Goal: Transaction & Acquisition: Purchase product/service

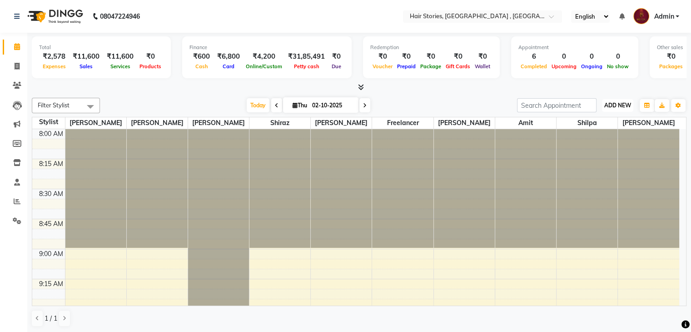
click at [611, 102] on span "ADD NEW" at bounding box center [618, 105] width 27 height 7
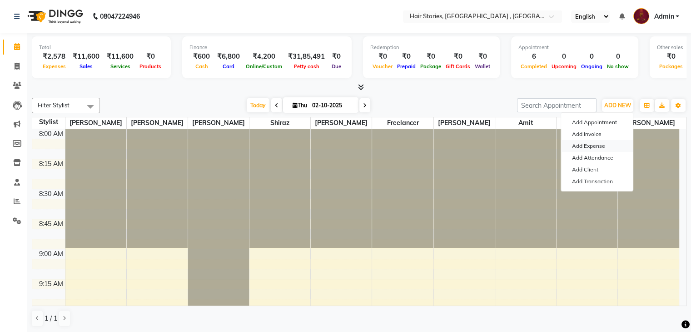
click at [595, 145] on link "Add Expense" at bounding box center [597, 146] width 72 height 12
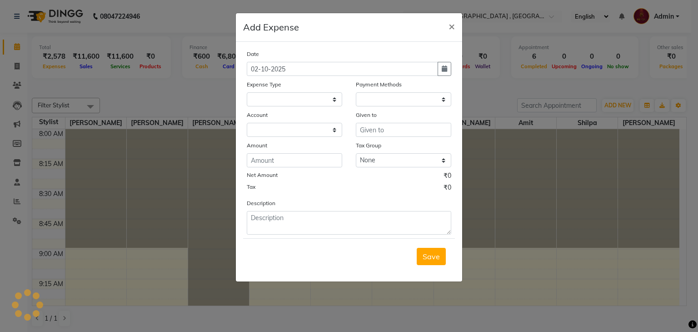
select select "560"
select select "1"
select select "2438"
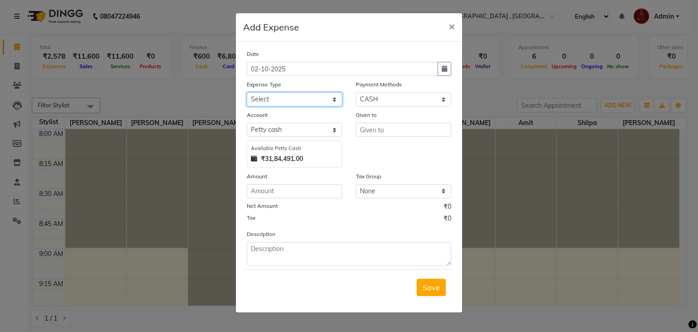
click at [279, 102] on select "Select Advance Salary Amits Expense Bank charges Car maintenance Cash transfer …" at bounding box center [294, 99] width 95 height 14
select select "5006"
click at [247, 93] on select "Select Advance Salary Amits Expense Bank charges Car maintenance Cash transfer …" at bounding box center [294, 99] width 95 height 14
click at [394, 102] on select "Select PhonePe NearBuy Package Master Card BharatPay Card CARD PayTM Prepaid Vo…" at bounding box center [403, 99] width 95 height 14
select select "5"
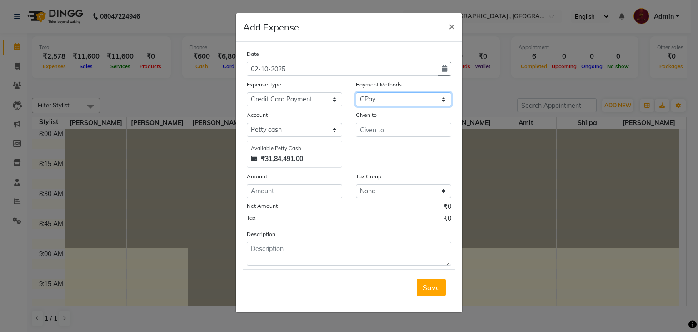
click at [356, 93] on select "Select PhonePe NearBuy Package Master Card BharatPay Card CARD PayTM Prepaid Vo…" at bounding box center [403, 99] width 95 height 14
select select "560"
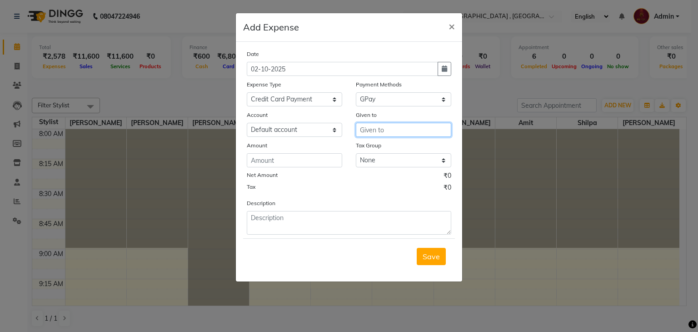
click at [379, 130] on input "text" at bounding box center [403, 130] width 95 height 14
type input "RBL"
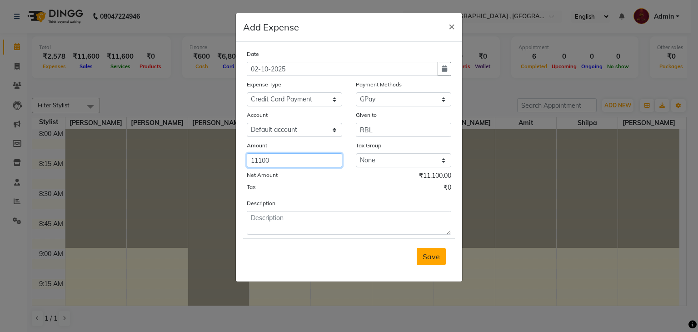
type input "11100"
click at [434, 259] on span "Save" at bounding box center [431, 256] width 17 height 9
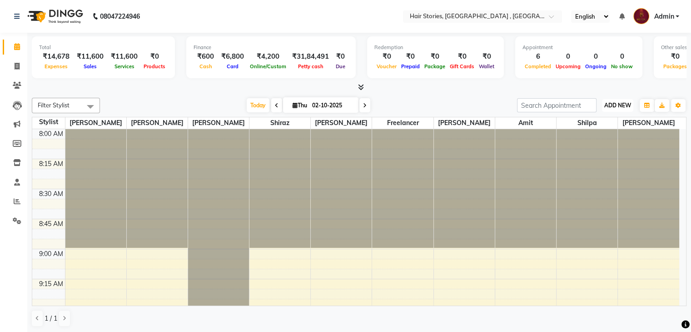
click at [611, 105] on span "ADD NEW" at bounding box center [618, 105] width 27 height 7
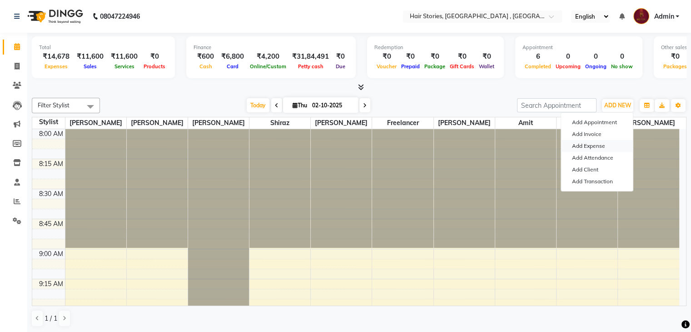
click at [593, 148] on link "Add Expense" at bounding box center [597, 146] width 72 height 12
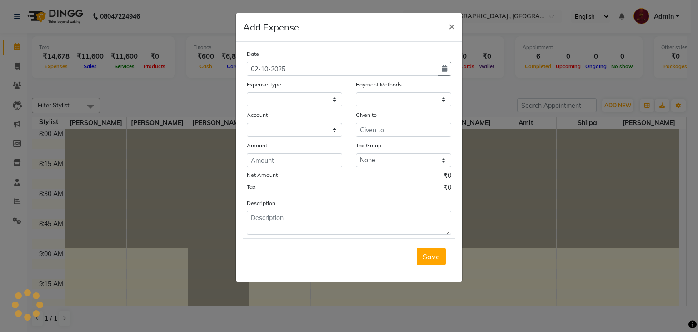
select select "1"
select select "2438"
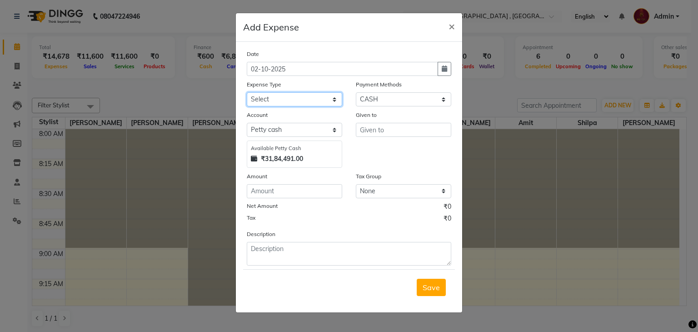
click at [326, 97] on select "Select Advance Salary Amits Expense Bank charges Car maintenance Cash transfer …" at bounding box center [294, 99] width 95 height 14
select select "4093"
click at [247, 93] on select "Select Advance Salary Amits Expense Bank charges Car maintenance Cash transfer …" at bounding box center [294, 99] width 95 height 14
click at [426, 95] on select "Select PhonePe NearBuy Package Master Card BharatPay Card CARD PayTM Prepaid Vo…" at bounding box center [403, 99] width 95 height 14
select select "17"
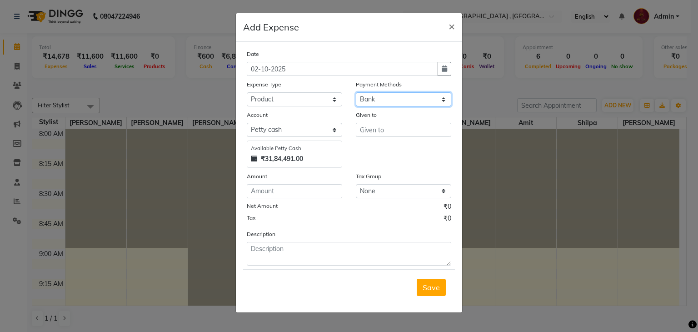
click at [356, 93] on select "Select PhonePe NearBuy Package Master Card BharatPay Card CARD PayTM Prepaid Vo…" at bounding box center [403, 99] width 95 height 14
select select "560"
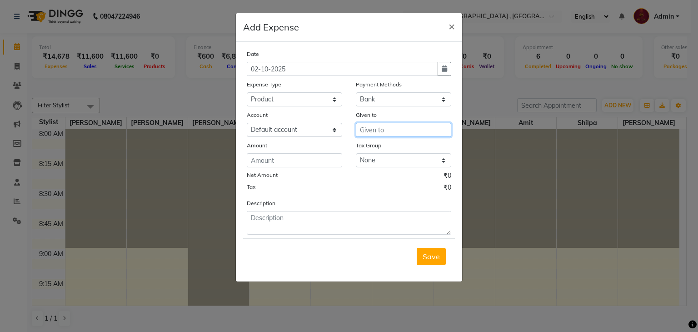
click at [367, 136] on input "text" at bounding box center [403, 130] width 95 height 14
type input "Beauty Glow"
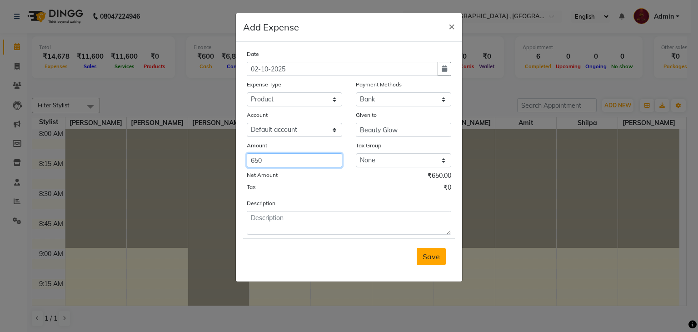
type input "650"
click at [436, 261] on span "Save" at bounding box center [431, 256] width 17 height 9
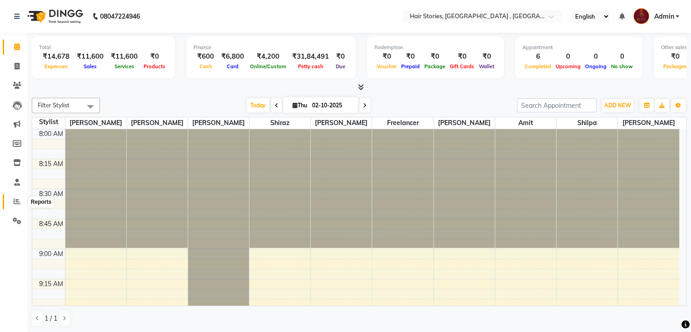
click at [15, 206] on span at bounding box center [17, 201] width 16 height 10
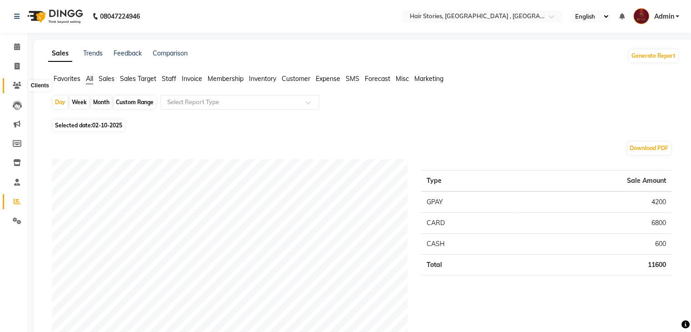
click at [13, 87] on icon at bounding box center [17, 85] width 9 height 7
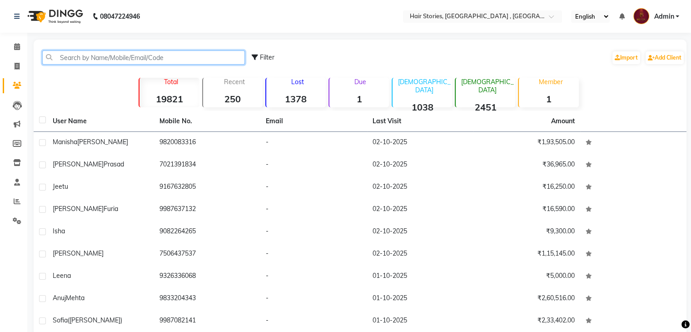
click at [64, 57] on input "text" at bounding box center [143, 57] width 203 height 14
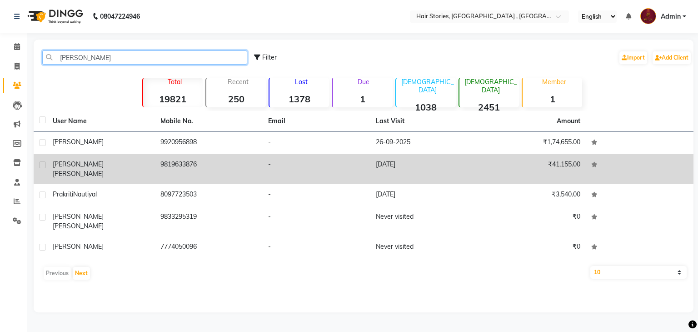
type input "[PERSON_NAME]"
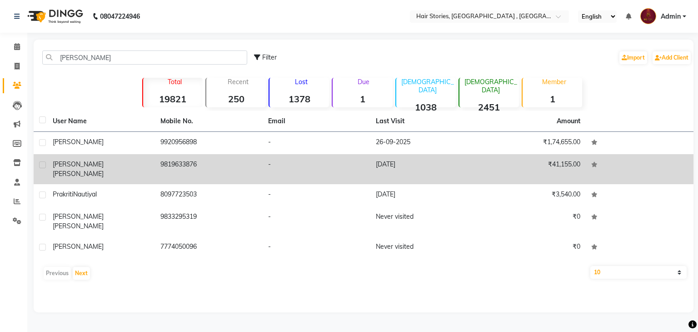
click at [85, 170] on span "[PERSON_NAME]" at bounding box center [78, 174] width 51 height 8
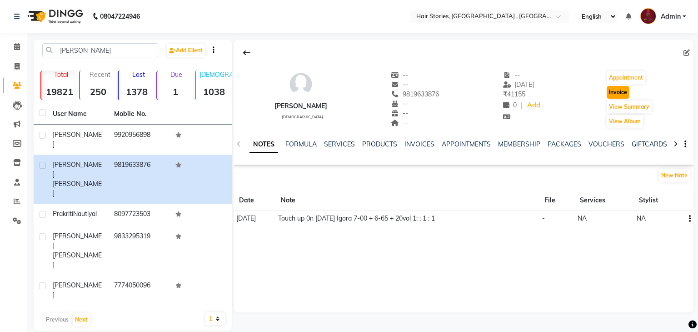
click at [616, 93] on button "Invoice" at bounding box center [618, 92] width 23 height 13
select select "550"
select select "service"
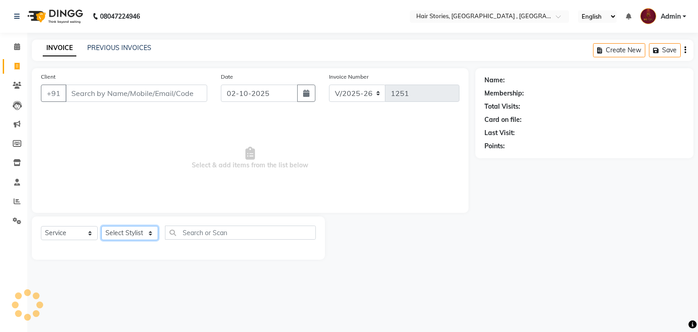
click at [142, 235] on select "Select Stylist" at bounding box center [129, 233] width 57 height 14
type input "9819633876"
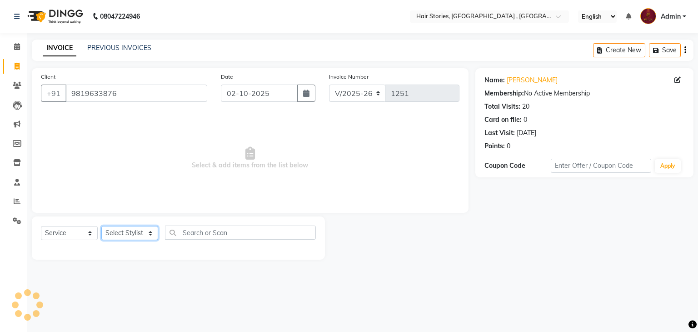
select select "7131"
click at [101, 226] on select "Select Stylist [PERSON_NAME] [PERSON_NAME] Freelancer [PERSON_NAME] Neha [PERSO…" at bounding box center [129, 233] width 57 height 14
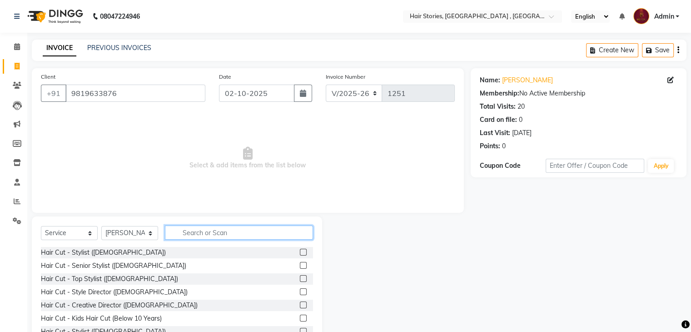
click at [196, 228] on input "text" at bounding box center [239, 232] width 148 height 14
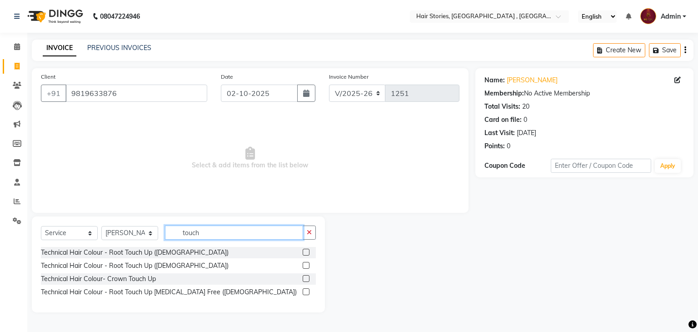
type input "touch"
click at [302, 266] on div "Technical Hair Colour - Root Touch Up ([DEMOGRAPHIC_DATA])" at bounding box center [178, 265] width 275 height 11
click at [306, 266] on label at bounding box center [306, 265] width 7 height 7
click at [306, 266] on input "checkbox" at bounding box center [306, 266] width 6 height 6
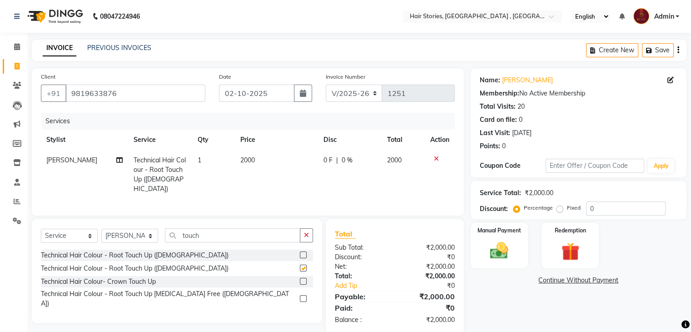
checkbox input "false"
click at [142, 233] on select "Select Stylist [PERSON_NAME] [PERSON_NAME] Freelancer [PERSON_NAME] Neha [PERSO…" at bounding box center [129, 236] width 57 height 14
select select "7169"
click at [101, 229] on select "Select Stylist [PERSON_NAME] [PERSON_NAME] Freelancer [PERSON_NAME] Neha [PERSO…" at bounding box center [129, 236] width 57 height 14
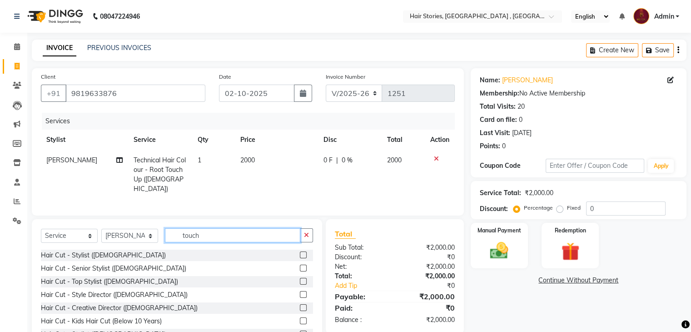
drag, startPoint x: 160, startPoint y: 235, endPoint x: 137, endPoint y: 246, distance: 25.6
click at [137, 246] on div "Select Service Product Membership Package Voucher Prepaid Gift Card Select Styl…" at bounding box center [177, 238] width 272 height 21
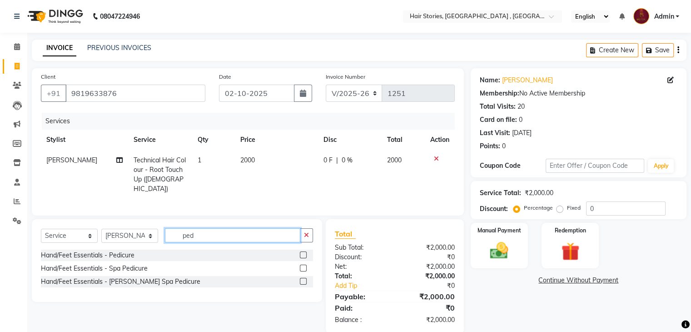
type input "ped"
click at [302, 251] on label at bounding box center [303, 254] width 7 height 7
click at [302, 252] on input "checkbox" at bounding box center [303, 255] width 6 height 6
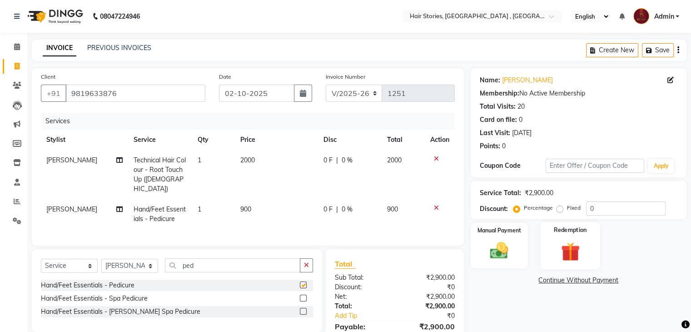
checkbox input "false"
click at [505, 255] on img at bounding box center [499, 251] width 30 height 22
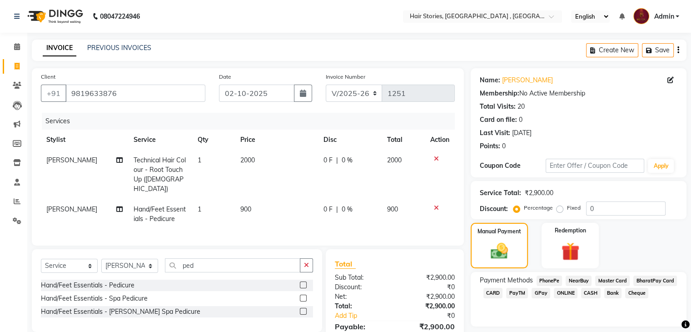
scroll to position [43, 0]
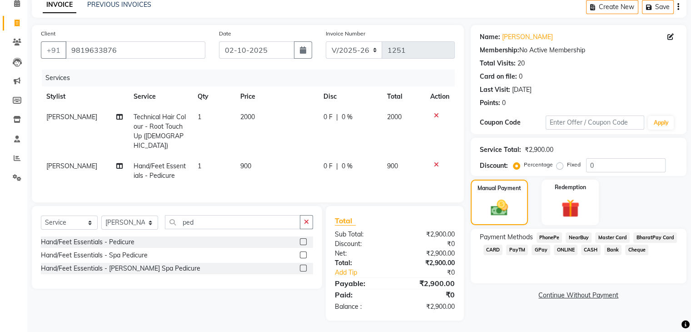
click at [256, 117] on td "2000" at bounding box center [276, 131] width 83 height 49
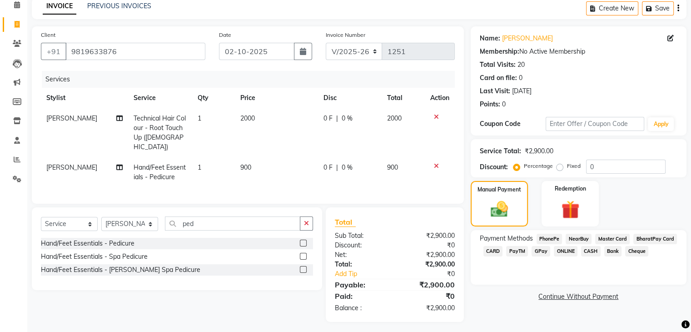
select select "7131"
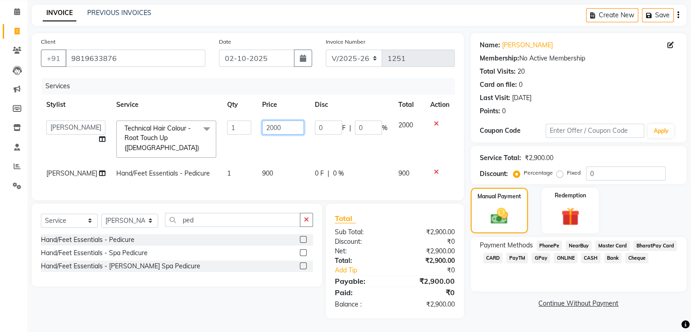
drag, startPoint x: 274, startPoint y: 124, endPoint x: 233, endPoint y: 127, distance: 41.1
click at [233, 127] on tr "[PERSON_NAME] [PERSON_NAME] Freelancer [PERSON_NAME] Neha [PERSON_NAME] [PERSON…" at bounding box center [248, 139] width 414 height 48
type input "2500"
click at [326, 147] on td "0 F | 0 %" at bounding box center [352, 139] width 84 height 48
select select "7131"
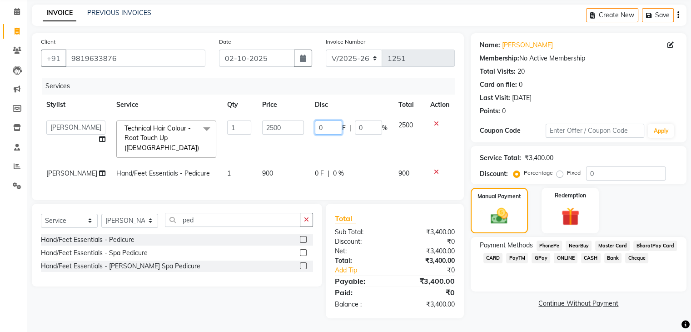
click at [319, 124] on input "0" at bounding box center [328, 127] width 27 height 14
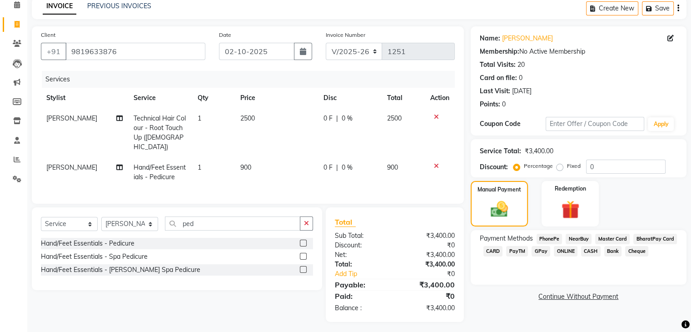
click at [355, 123] on div "0 F | 0 %" at bounding box center [350, 119] width 53 height 10
select select "7131"
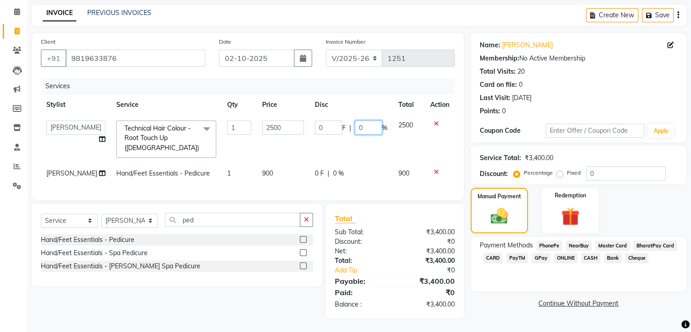
click at [355, 123] on input "0" at bounding box center [368, 127] width 27 height 14
type input "20"
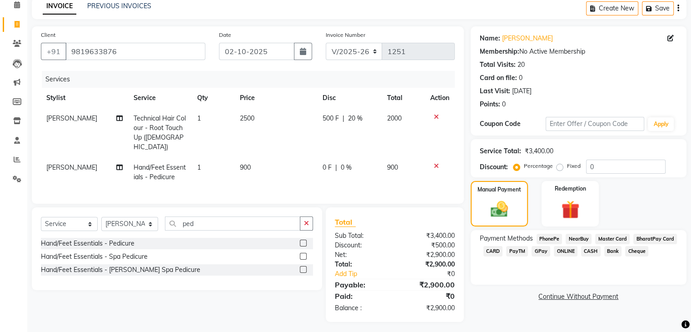
click at [544, 307] on div "Name: [PERSON_NAME] Membership: No Active Membership Total Visits: 20 Card on f…" at bounding box center [582, 174] width 223 height 296
click at [591, 249] on span "CASH" at bounding box center [591, 251] width 20 height 10
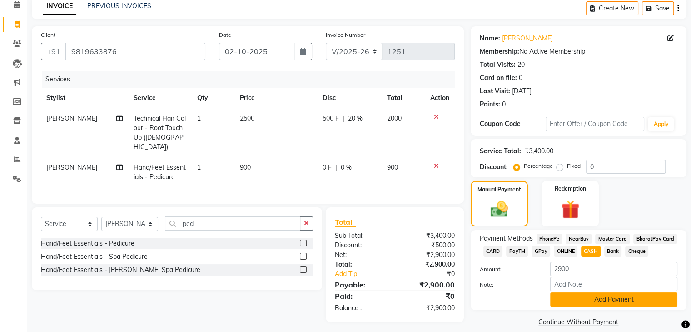
click at [604, 304] on button "Add Payment" at bounding box center [614, 299] width 127 height 14
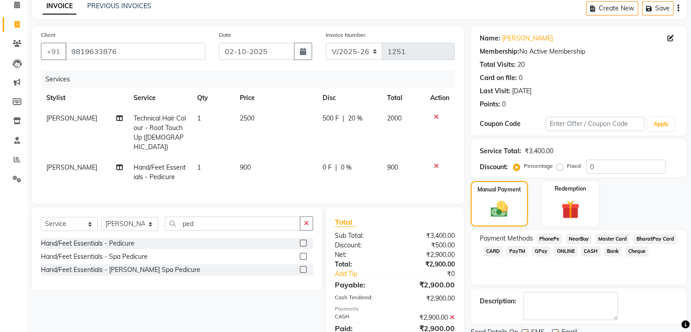
scroll to position [78, 0]
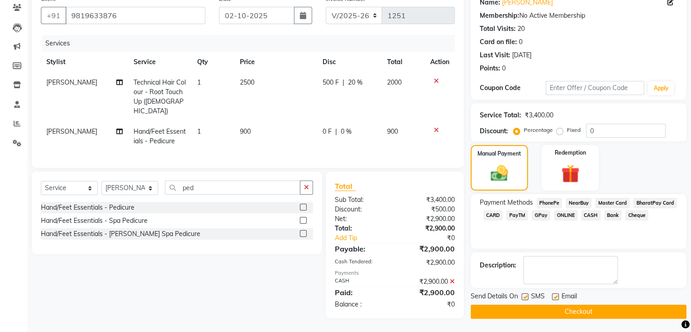
click at [555, 295] on label at bounding box center [555, 296] width 7 height 7
click at [555, 295] on input "checkbox" at bounding box center [555, 297] width 6 height 6
checkbox input "false"
click at [526, 294] on label at bounding box center [525, 296] width 7 height 7
click at [526, 294] on input "checkbox" at bounding box center [525, 297] width 6 height 6
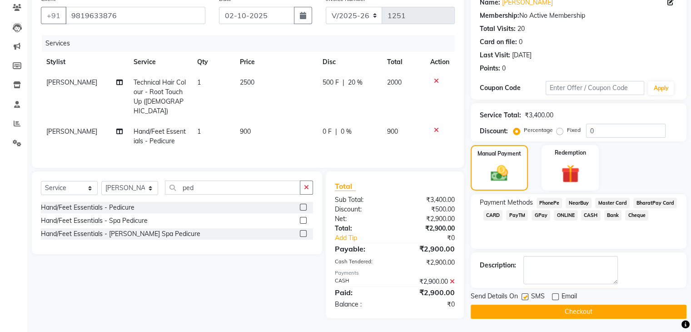
checkbox input "false"
click at [545, 311] on button "Checkout" at bounding box center [579, 312] width 216 height 14
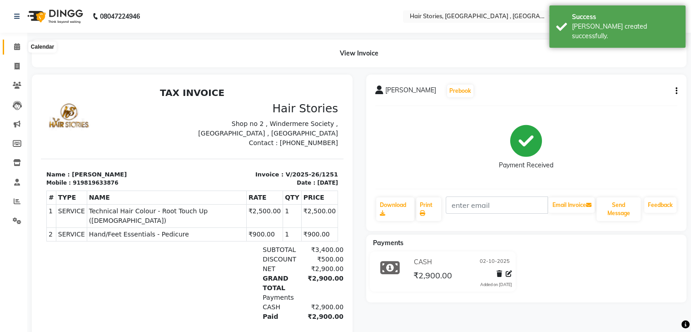
click at [22, 49] on span at bounding box center [17, 47] width 16 height 10
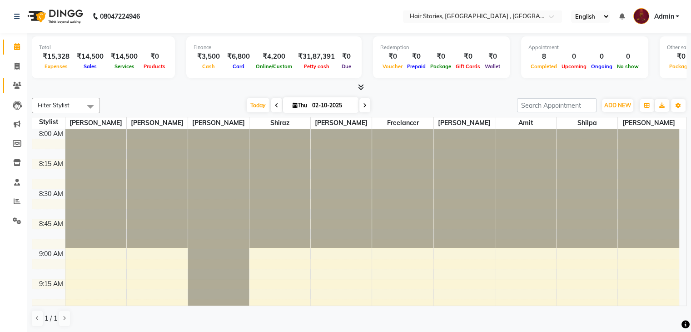
click at [8, 86] on link "Clients" at bounding box center [14, 85] width 22 height 15
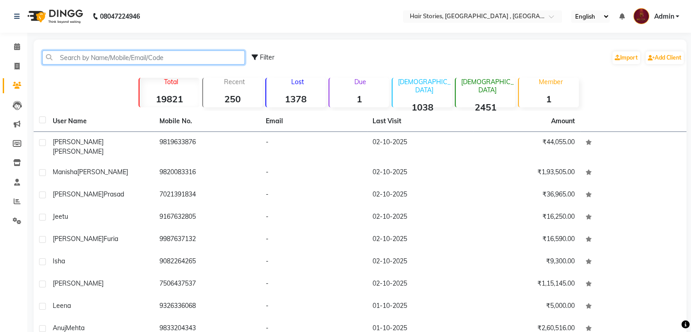
click at [111, 54] on input "text" at bounding box center [143, 57] width 203 height 14
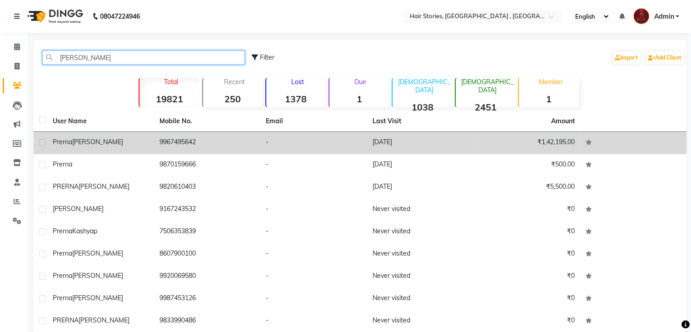
type input "[PERSON_NAME]"
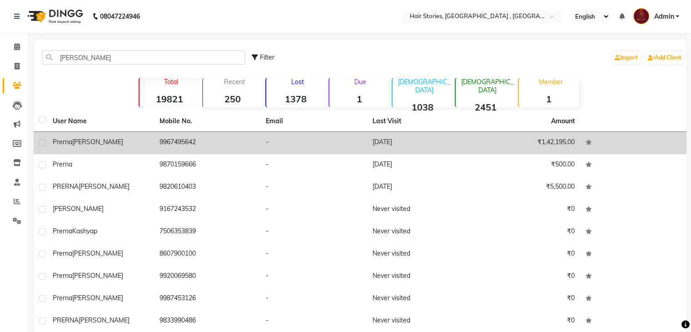
click at [130, 142] on div "[PERSON_NAME]" at bounding box center [101, 142] width 96 height 10
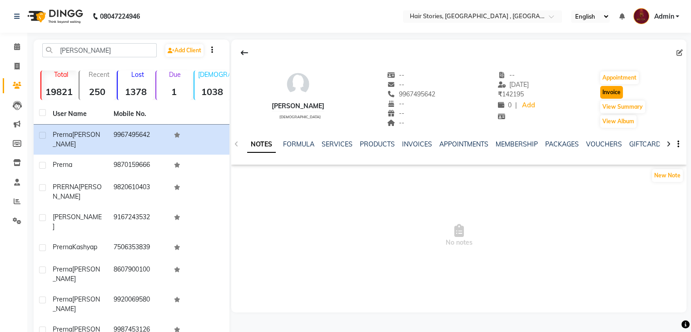
click at [615, 92] on button "Invoice" at bounding box center [612, 92] width 23 height 13
select select "service"
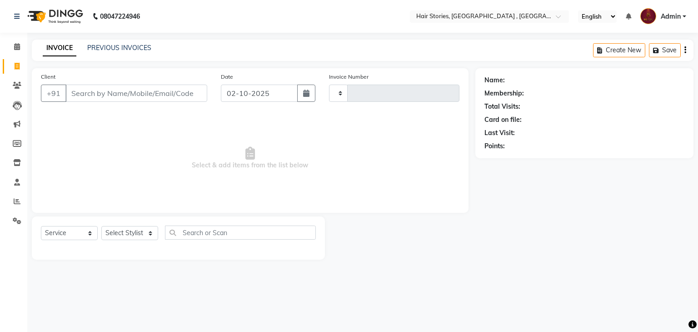
type input "1252"
select select "550"
type input "9967495642"
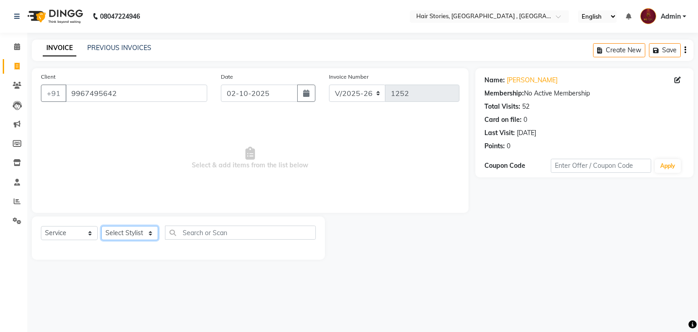
click at [151, 229] on select "Select Stylist [PERSON_NAME] [PERSON_NAME] Freelancer [PERSON_NAME] Neha [PERSO…" at bounding box center [129, 233] width 57 height 14
select select "7131"
click at [101, 226] on select "Select Stylist [PERSON_NAME] [PERSON_NAME] Freelancer [PERSON_NAME] Neha [PERSO…" at bounding box center [129, 233] width 57 height 14
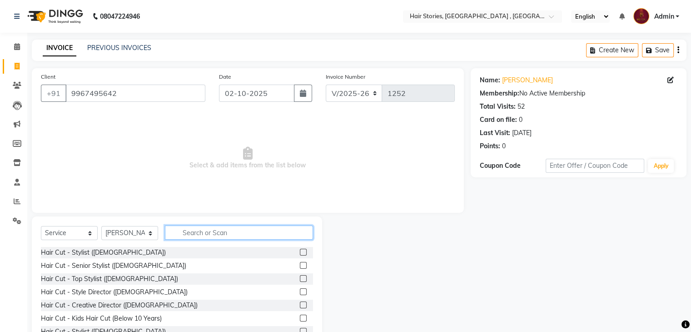
click at [183, 235] on input "text" at bounding box center [239, 232] width 148 height 14
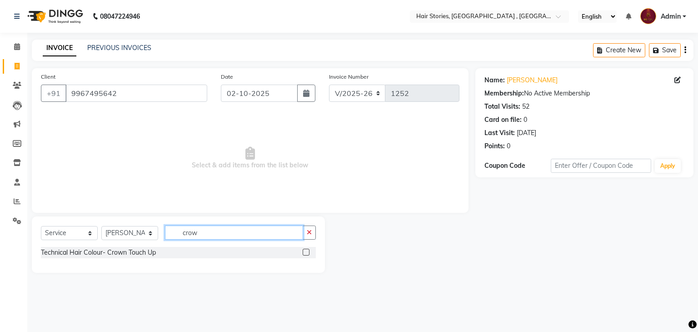
type input "crow"
click at [308, 254] on label at bounding box center [306, 252] width 7 height 7
click at [308, 254] on input "checkbox" at bounding box center [306, 253] width 6 height 6
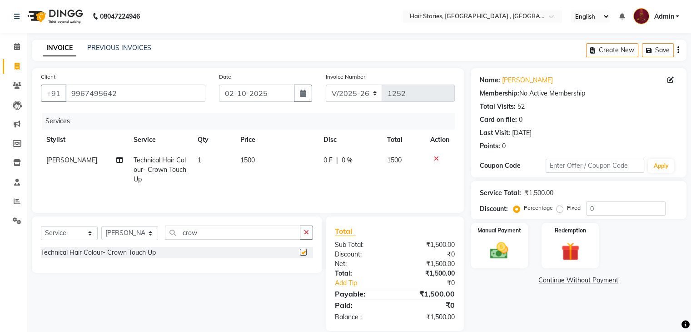
checkbox input "false"
click at [488, 251] on img at bounding box center [499, 251] width 30 height 22
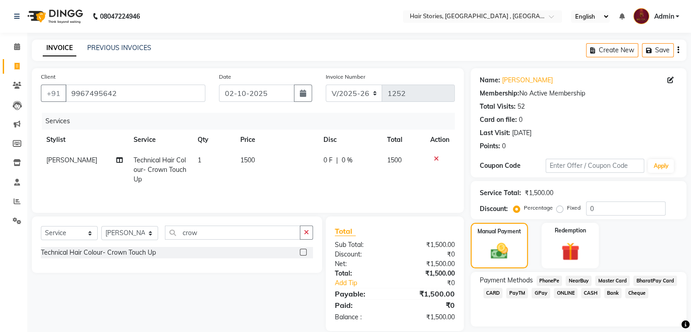
click at [591, 296] on span "CASH" at bounding box center [591, 293] width 20 height 10
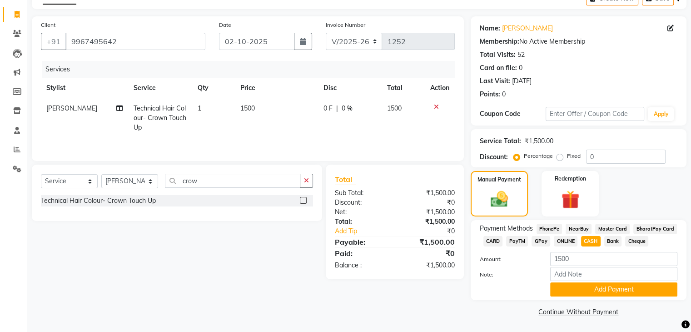
scroll to position [53, 0]
click at [593, 294] on button "Add Payment" at bounding box center [614, 289] width 127 height 14
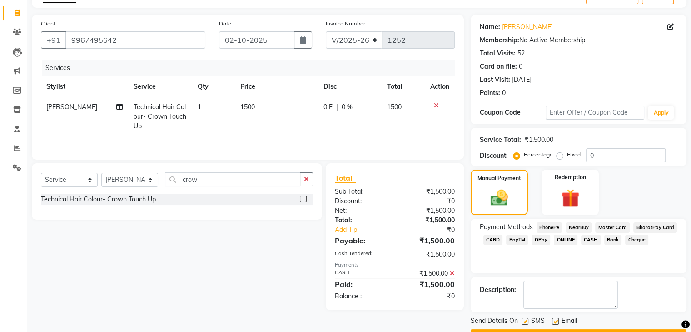
scroll to position [78, 0]
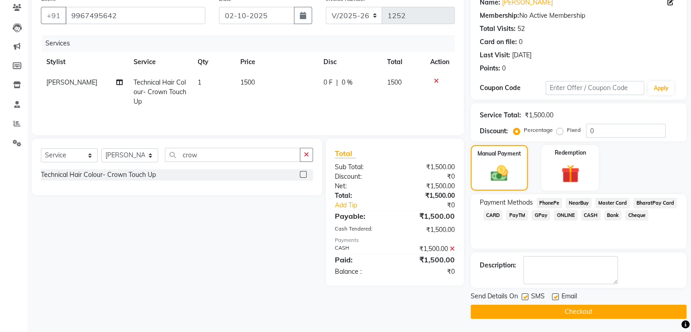
click at [526, 298] on label at bounding box center [525, 296] width 7 height 7
click at [526, 298] on input "checkbox" at bounding box center [525, 297] width 6 height 6
checkbox input "false"
click at [556, 297] on label at bounding box center [555, 296] width 7 height 7
click at [556, 297] on input "checkbox" at bounding box center [555, 297] width 6 height 6
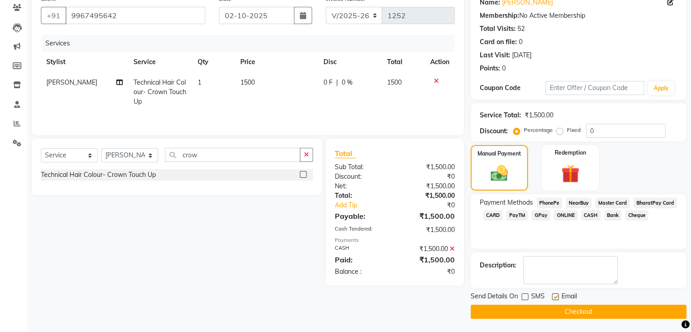
checkbox input "false"
click at [557, 310] on button "Checkout" at bounding box center [579, 312] width 216 height 14
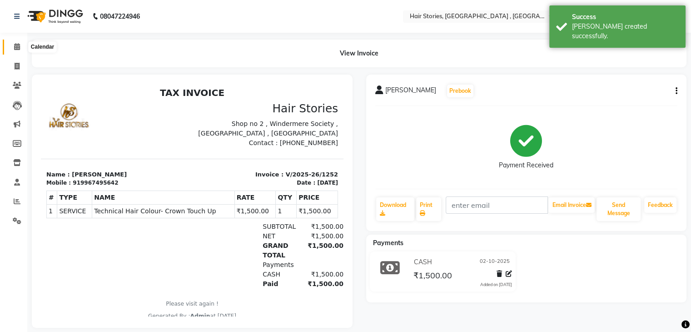
click at [9, 45] on span at bounding box center [17, 47] width 16 height 10
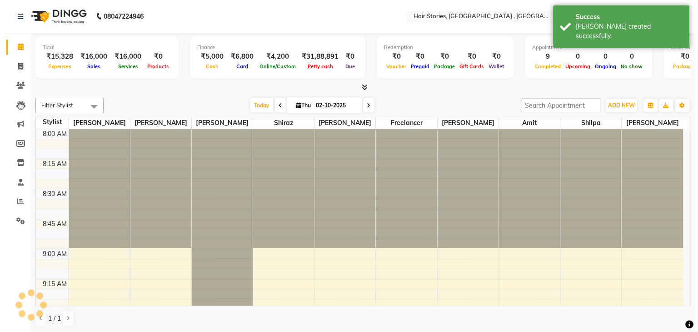
scroll to position [1189, 0]
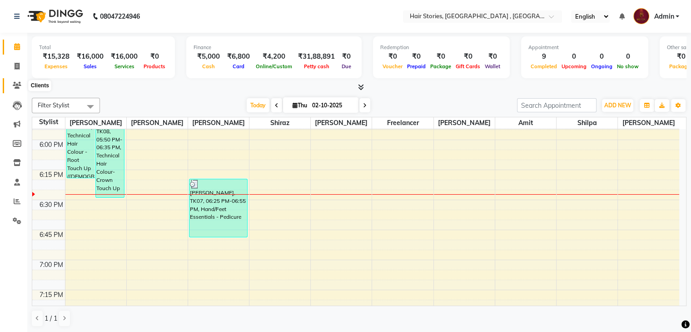
click at [16, 86] on icon at bounding box center [17, 85] width 9 height 7
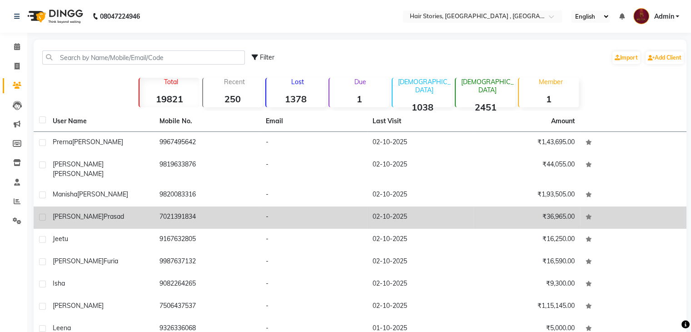
click at [104, 212] on span "Prasad" at bounding box center [114, 216] width 20 height 8
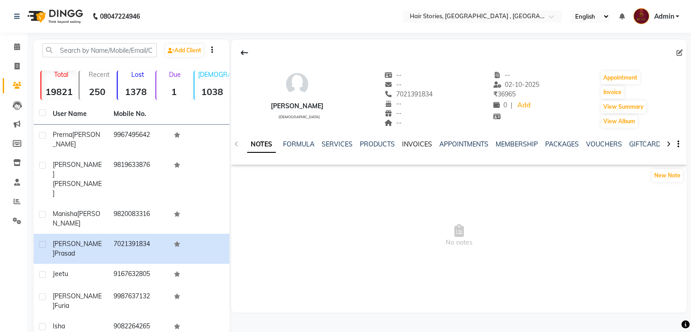
click at [416, 146] on link "INVOICES" at bounding box center [417, 144] width 30 height 8
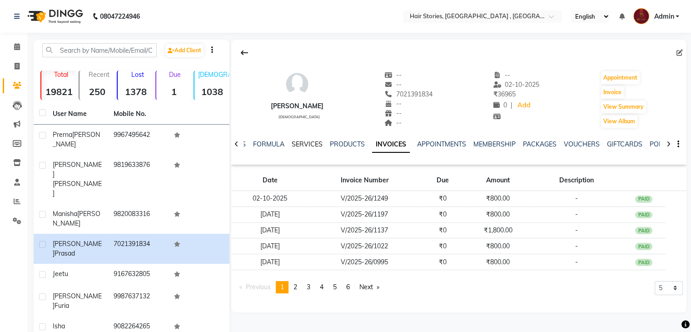
click at [301, 143] on link "SERVICES" at bounding box center [307, 144] width 31 height 8
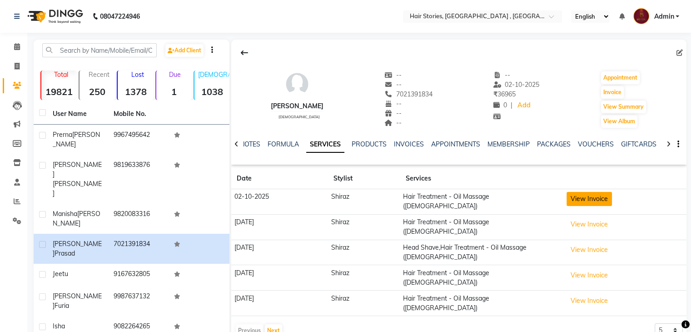
click at [585, 201] on button "View Invoice" at bounding box center [589, 199] width 45 height 14
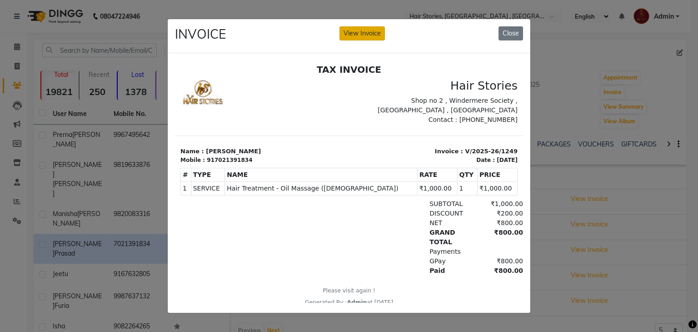
click at [352, 35] on button "View Invoice" at bounding box center [362, 33] width 45 height 14
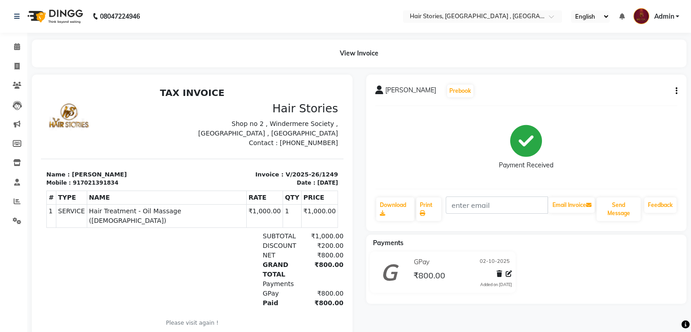
click at [677, 91] on icon "button" at bounding box center [677, 91] width 2 height 0
click at [620, 101] on div "Edit Invoice" at bounding box center [631, 102] width 62 height 11
select select "service"
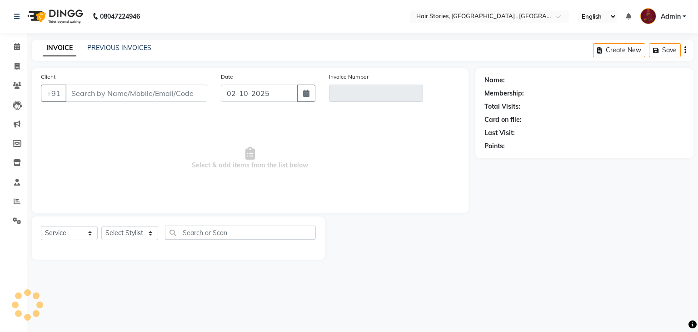
type input "7021391834"
type input "V/2025-26/1249"
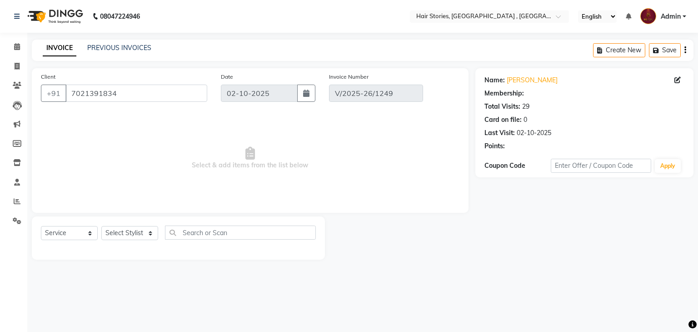
select select "select"
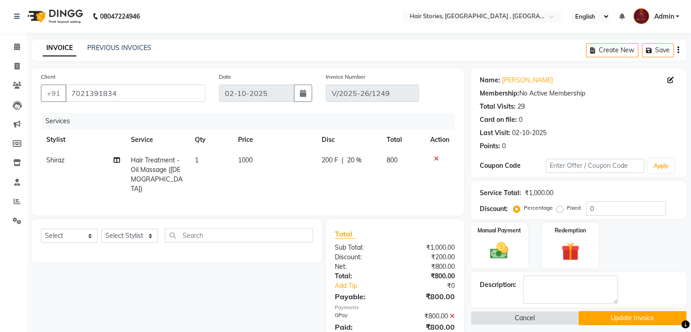
click at [196, 163] on span "1" at bounding box center [197, 160] width 4 height 8
select select "12002"
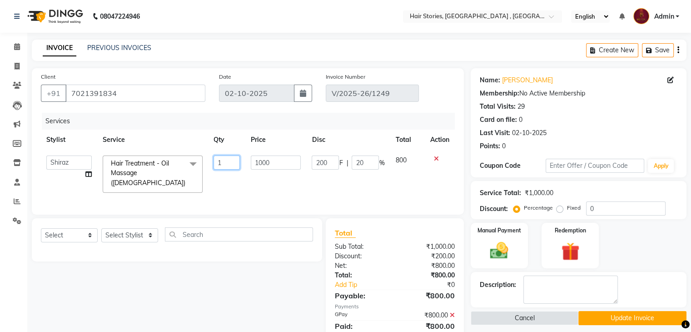
drag, startPoint x: 223, startPoint y: 165, endPoint x: 193, endPoint y: 169, distance: 30.6
click at [193, 169] on tr "[PERSON_NAME] [PERSON_NAME] Freelancer [PERSON_NAME] [PERSON_NAME] [PERSON_NAME…" at bounding box center [248, 174] width 414 height 48
type input "2"
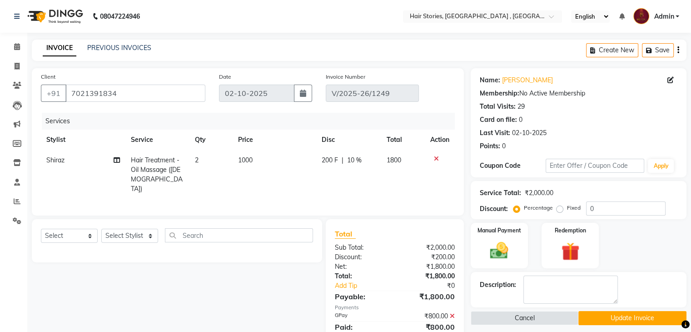
click at [619, 243] on div "Manual Payment Redemption" at bounding box center [579, 245] width 230 height 45
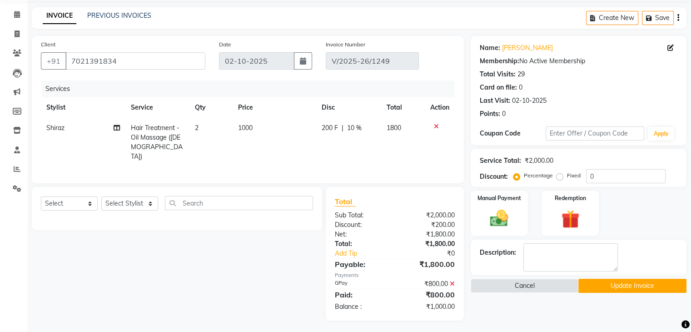
click at [345, 130] on div "200 F | 10 %" at bounding box center [349, 128] width 54 height 10
select select "12002"
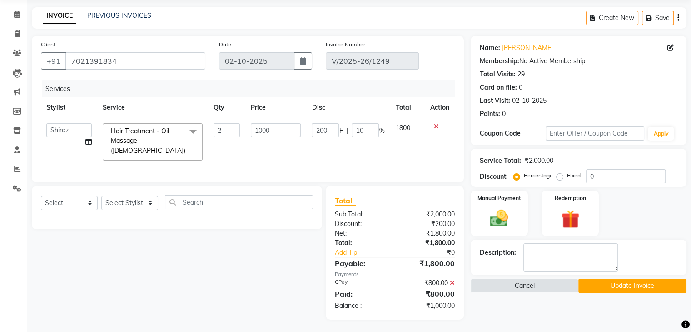
scroll to position [32, 0]
drag, startPoint x: 366, startPoint y: 134, endPoint x: 346, endPoint y: 139, distance: 21.2
click at [346, 139] on td "200 F | 10 %" at bounding box center [348, 142] width 84 height 48
type input "20"
click at [650, 198] on div "Manual Payment Redemption" at bounding box center [579, 213] width 230 height 45
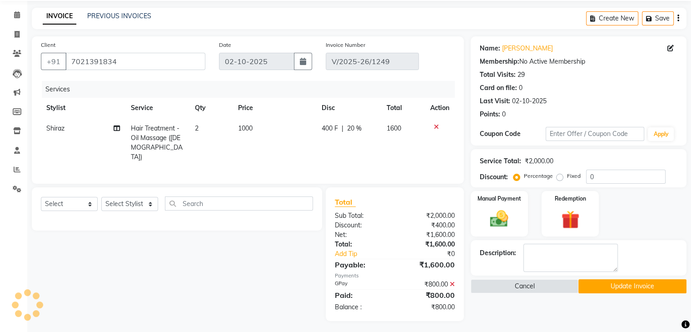
click at [453, 281] on icon at bounding box center [452, 284] width 5 height 6
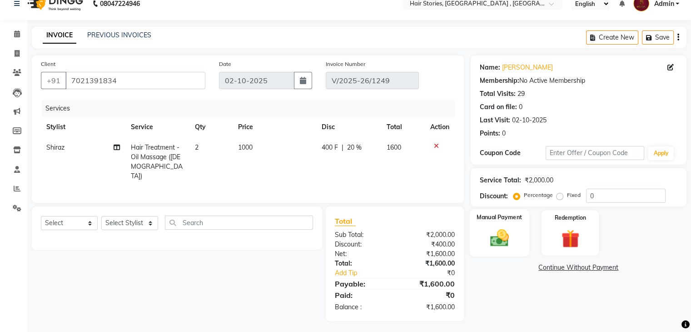
click at [500, 237] on img at bounding box center [499, 238] width 30 height 22
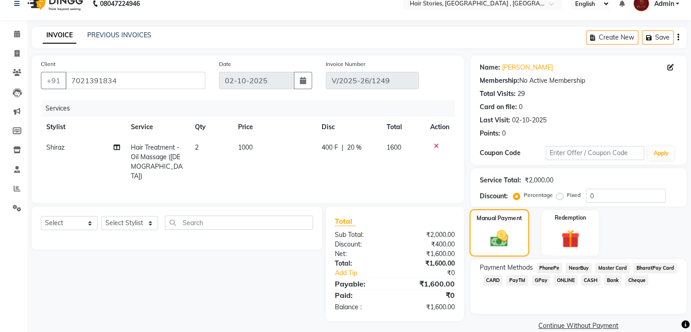
scroll to position [26, 0]
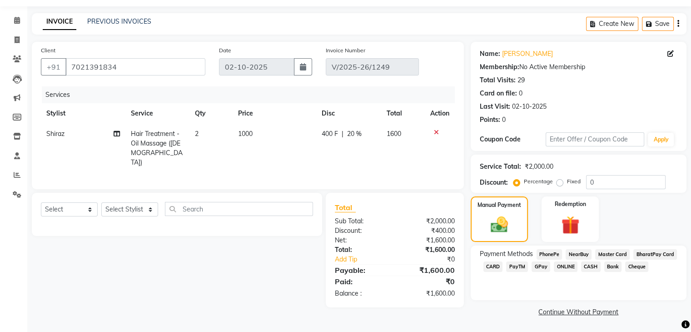
click at [539, 262] on span "GPay" at bounding box center [541, 266] width 19 height 10
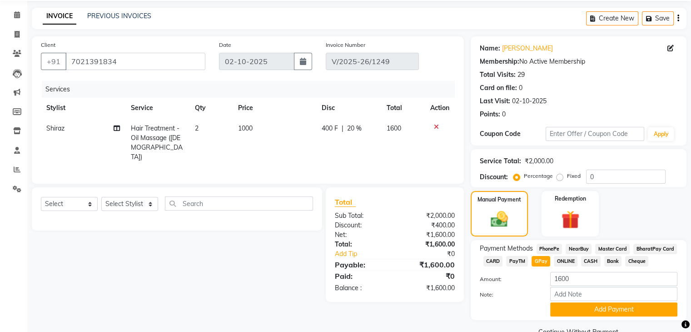
scroll to position [53, 0]
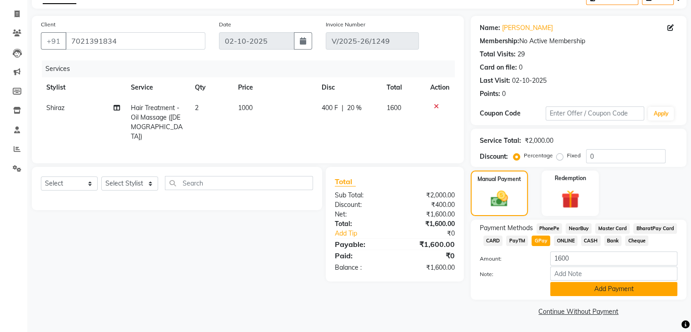
click at [604, 284] on button "Add Payment" at bounding box center [614, 289] width 127 height 14
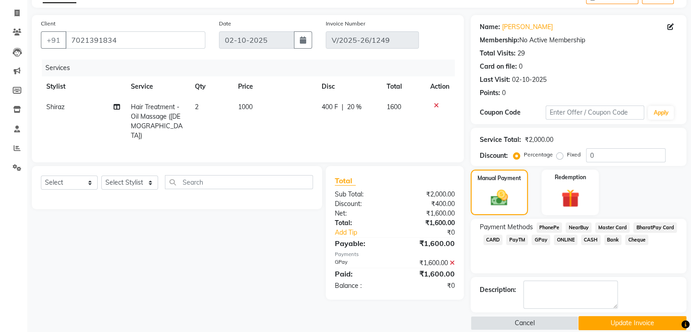
scroll to position [64, 0]
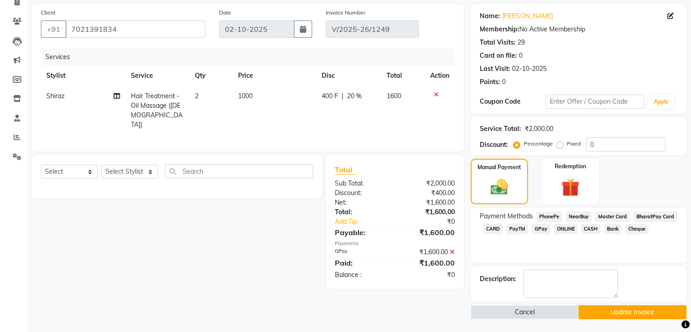
click at [634, 311] on button "Update Invoice" at bounding box center [633, 312] width 108 height 14
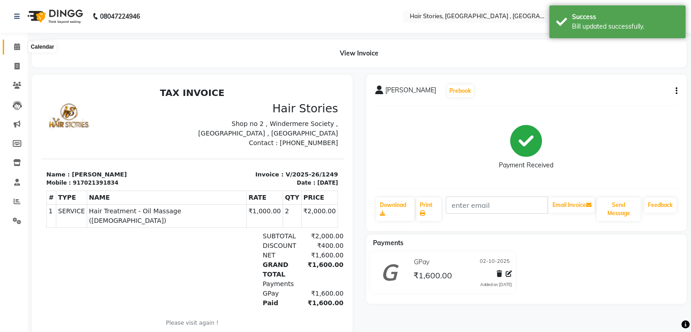
click at [20, 48] on span at bounding box center [17, 47] width 16 height 10
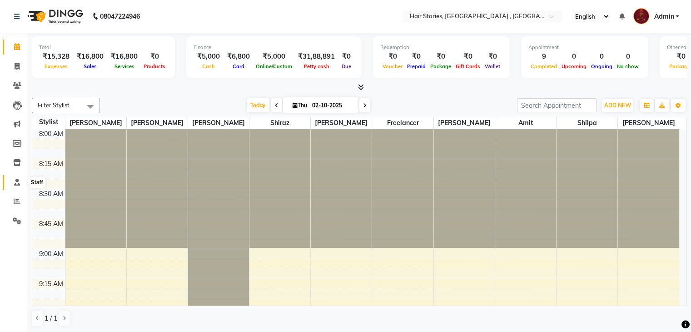
click at [10, 183] on span at bounding box center [17, 182] width 16 height 10
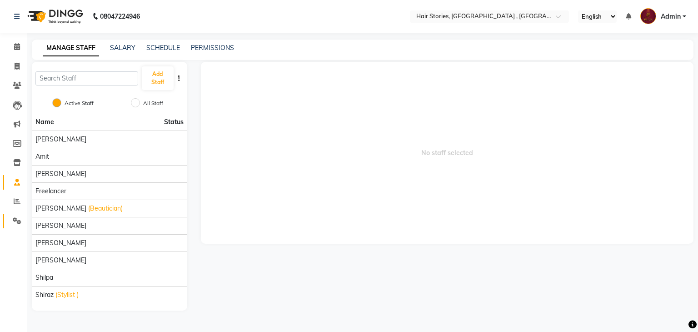
click at [13, 228] on link "Settings" at bounding box center [14, 221] width 22 height 15
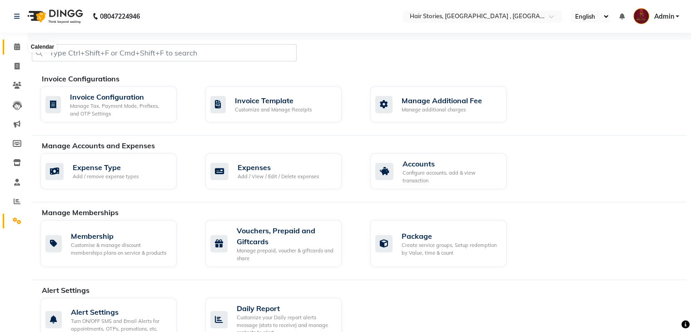
click at [9, 50] on span at bounding box center [17, 47] width 16 height 10
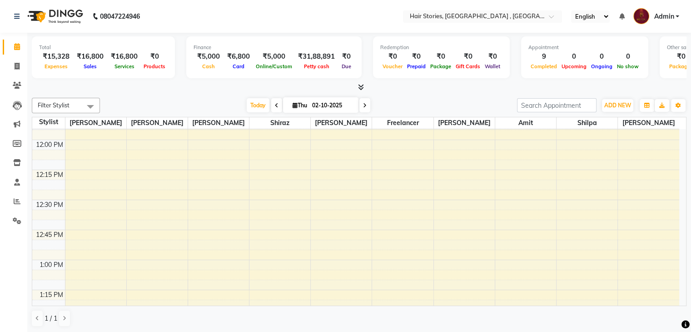
scroll to position [474, 0]
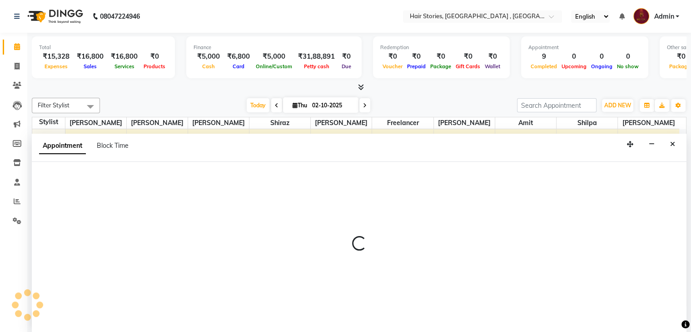
scroll to position [0, 0]
select select "7132"
select select "tentative"
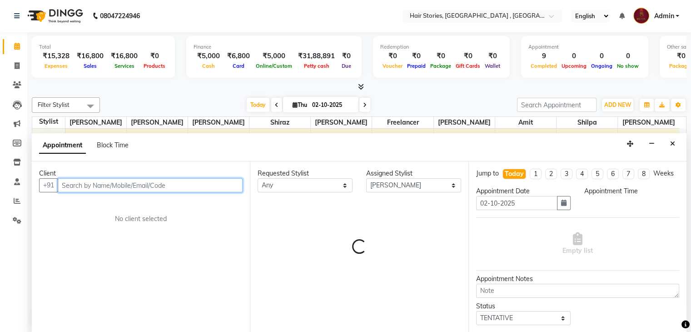
select select "750"
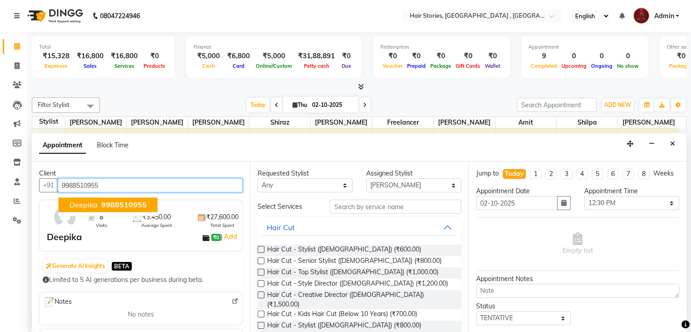
click at [113, 205] on span "9988510955" at bounding box center [123, 204] width 45 height 9
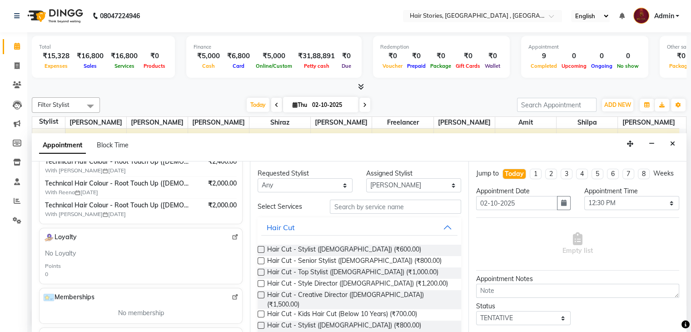
scroll to position [0, 0]
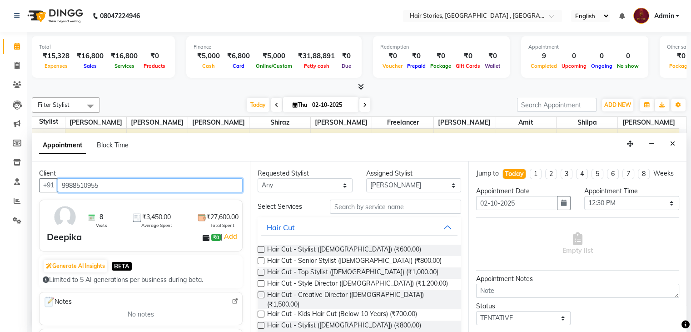
type input "9988510955"
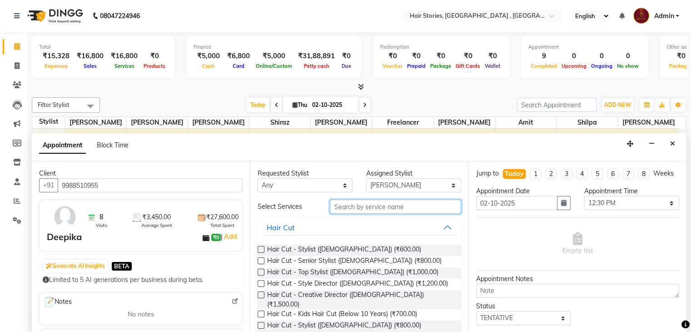
click at [351, 207] on input "text" at bounding box center [395, 207] width 131 height 14
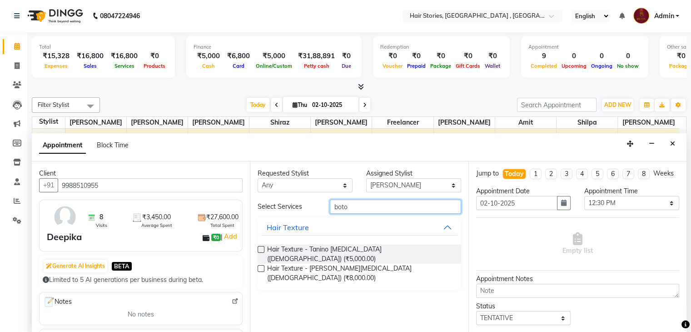
type input "boto"
click at [260, 265] on label at bounding box center [261, 268] width 7 height 7
click at [260, 266] on input "checkbox" at bounding box center [261, 269] width 6 height 6
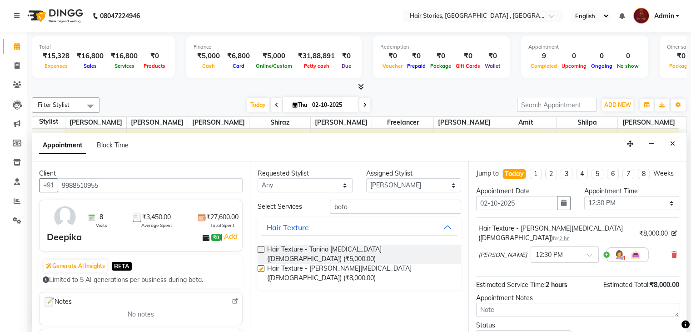
checkbox input "false"
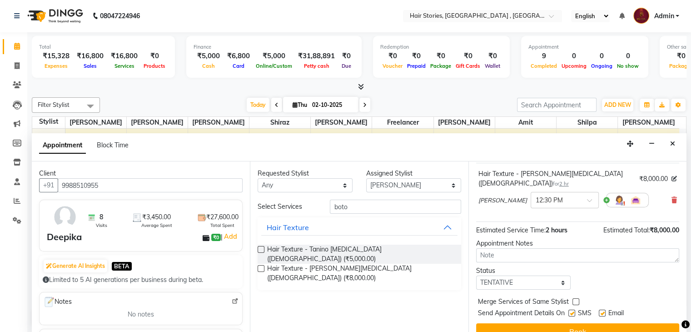
scroll to position [68, 0]
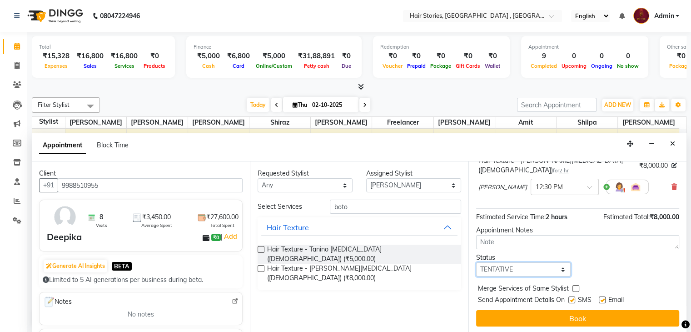
click at [512, 262] on select "Select TENTATIVE CONFIRM CHECK-IN UPCOMING" at bounding box center [523, 269] width 95 height 14
select select "confirm booking"
click at [476, 262] on select "Select TENTATIVE CONFIRM CHECK-IN UPCOMING" at bounding box center [523, 269] width 95 height 14
click at [573, 296] on label at bounding box center [572, 299] width 7 height 7
click at [573, 298] on input "checkbox" at bounding box center [572, 301] width 6 height 6
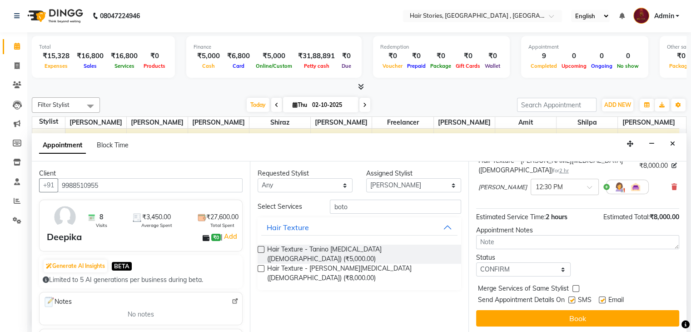
checkbox input "false"
click at [603, 297] on label at bounding box center [602, 299] width 7 height 7
click at [603, 298] on input "checkbox" at bounding box center [602, 301] width 6 height 6
checkbox input "false"
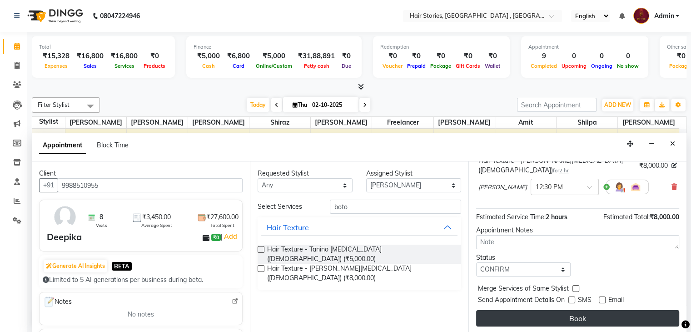
click at [588, 313] on button "Book" at bounding box center [577, 318] width 203 height 16
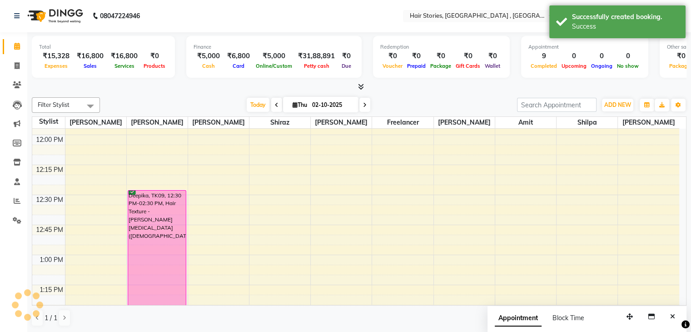
scroll to position [0, 0]
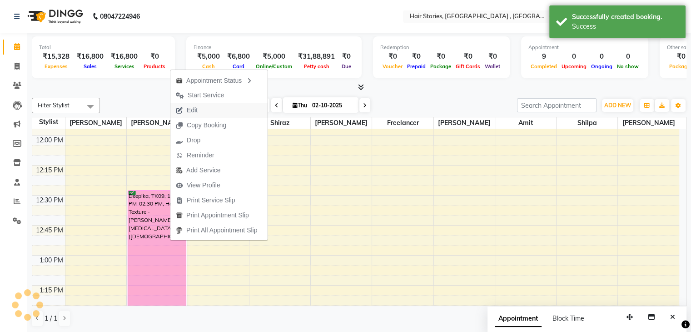
click at [190, 111] on span "Edit" at bounding box center [192, 110] width 11 height 10
select select "tentative"
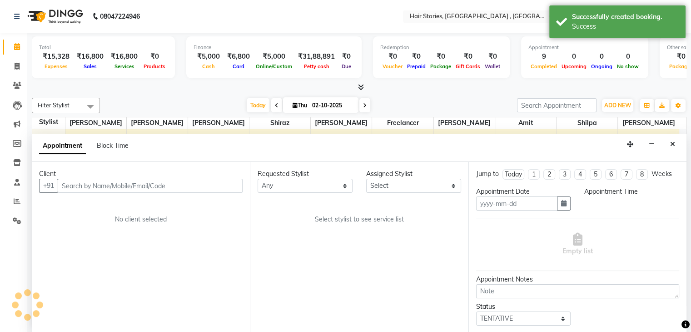
scroll to position [0, 0]
type input "02-10-2025"
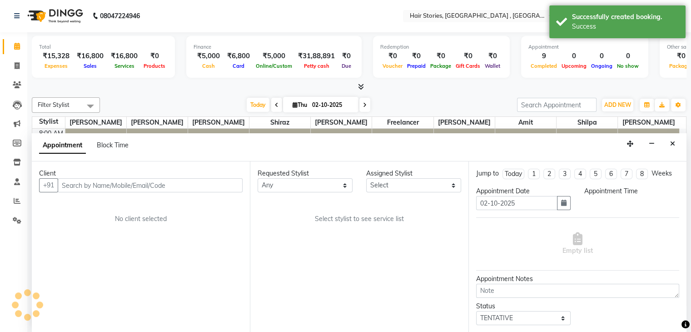
select select "7132"
select select "confirm booking"
select select "750"
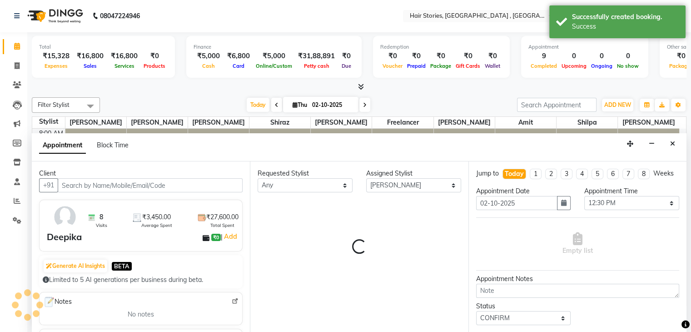
scroll to position [1189, 0]
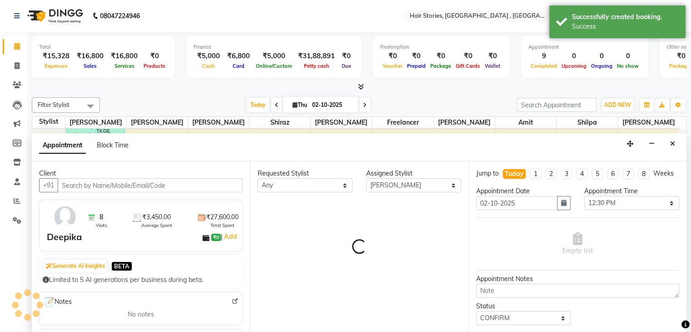
select select "566"
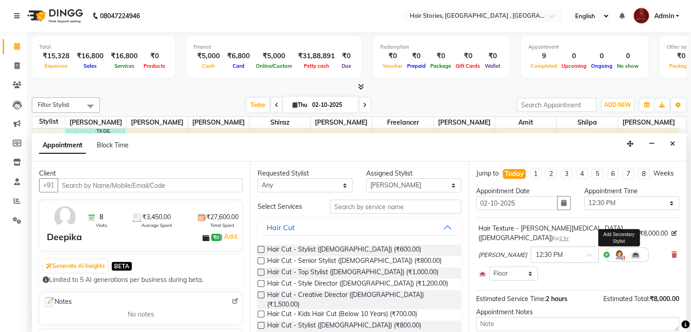
click at [614, 256] on img at bounding box center [619, 254] width 11 height 11
click at [544, 273] on span at bounding box center [549, 274] width 18 height 17
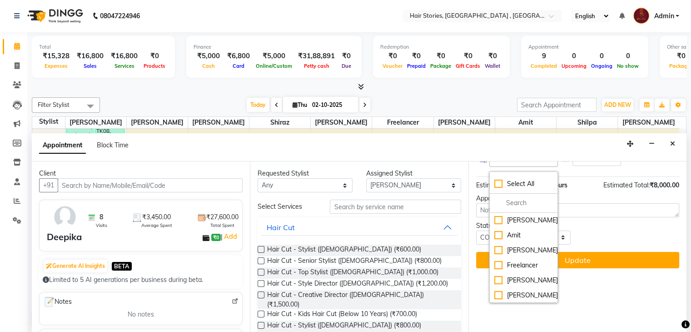
scroll to position [45, 0]
click at [528, 293] on div "Shiraz" at bounding box center [524, 295] width 59 height 10
checkbox input "true"
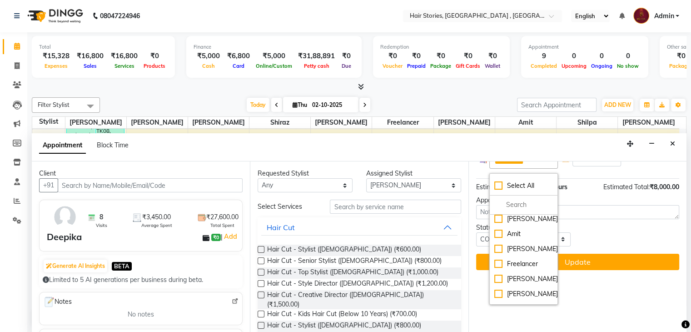
scroll to position [0, 0]
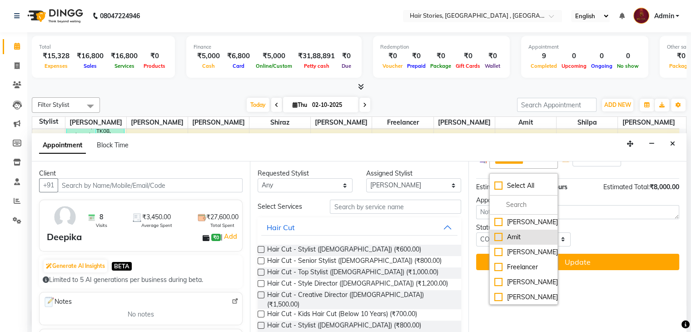
click at [526, 238] on div "Amit" at bounding box center [524, 237] width 59 height 10
checkbox input "true"
click at [536, 281] on div "Shilpa" at bounding box center [524, 282] width 59 height 10
checkbox input "true"
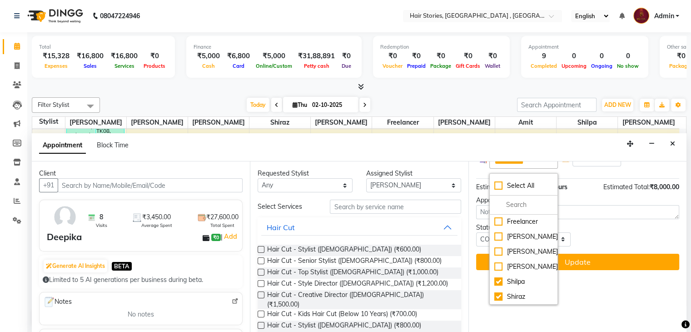
click at [587, 239] on div "Status Select TENTATIVE CONFIRM CHECK-IN UPCOMING" at bounding box center [578, 235] width 217 height 24
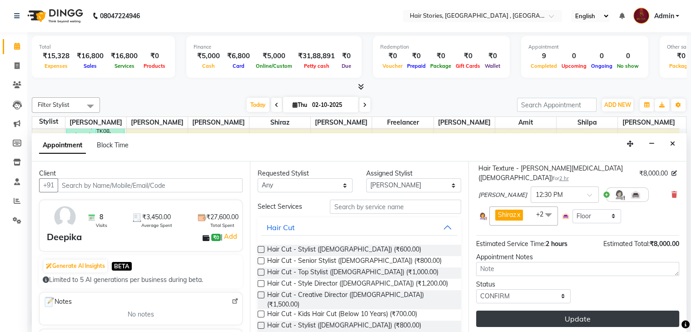
click at [566, 315] on button "Update" at bounding box center [577, 319] width 203 height 16
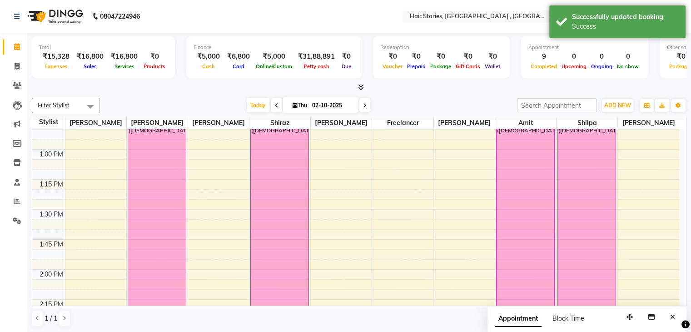
scroll to position [571, 0]
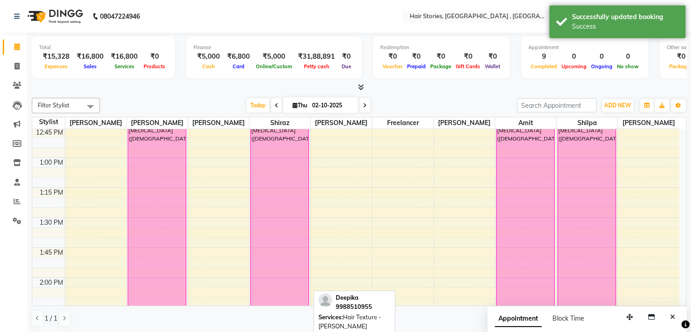
click at [168, 168] on div "Deepika, TK09, 12:30 PM-02:30 PM, Hair Texture - [PERSON_NAME][MEDICAL_DATA] ([…" at bounding box center [157, 211] width 58 height 236
select select "6"
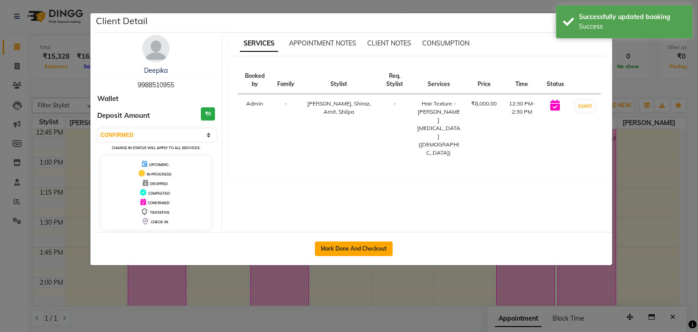
click at [355, 242] on button "Mark Done And Checkout" at bounding box center [354, 248] width 78 height 15
select select "service"
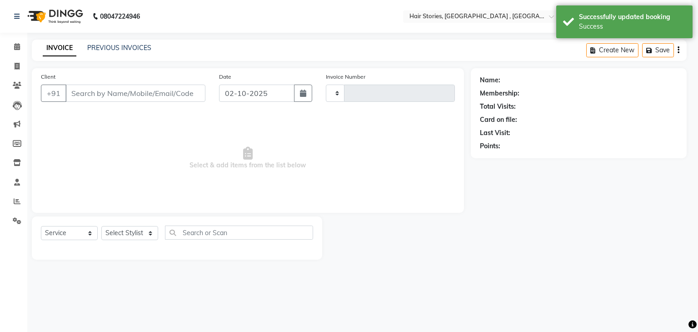
type input "1253"
select select "550"
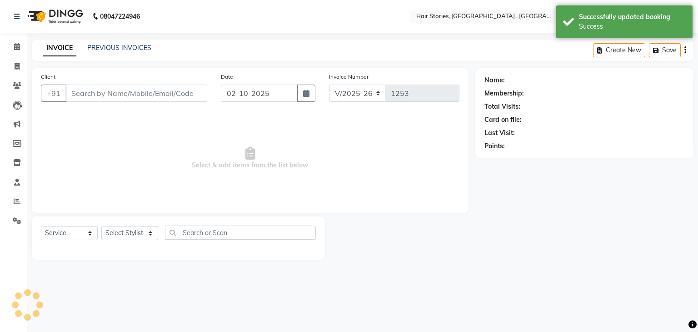
type input "9988510955"
select select "7132"
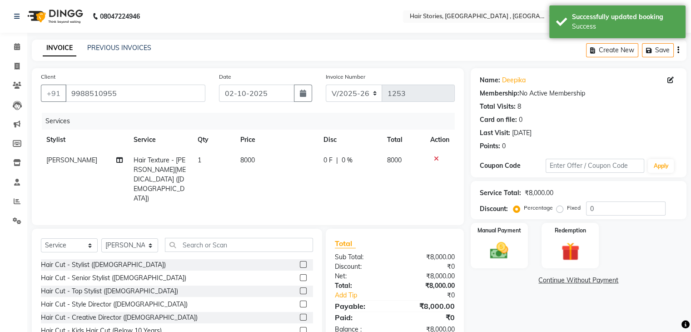
click at [241, 158] on span "8000" at bounding box center [247, 160] width 15 height 8
select select "7132"
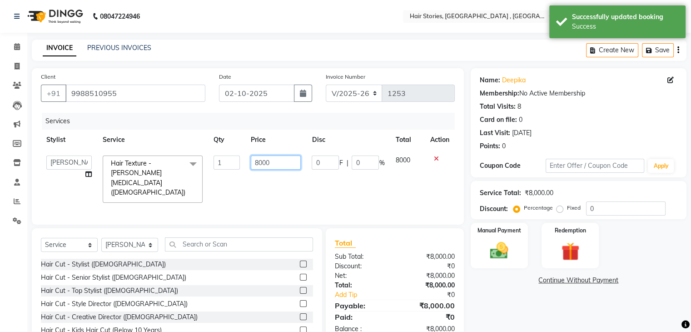
drag, startPoint x: 287, startPoint y: 160, endPoint x: 247, endPoint y: 174, distance: 42.4
click at [247, 174] on td "8000" at bounding box center [276, 179] width 61 height 58
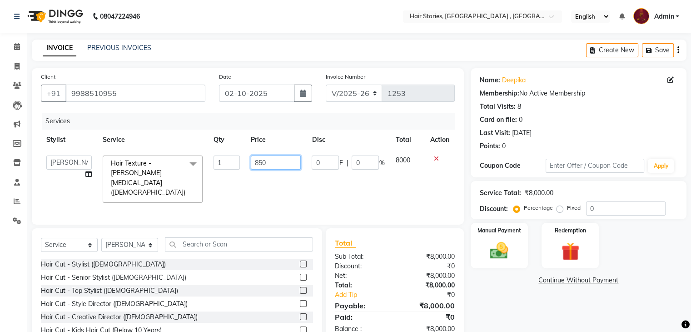
type input "8500"
click at [526, 312] on div "Name: Deepika Membership: No Active Membership Total Visits: 8 Card on file: 0 …" at bounding box center [582, 215] width 223 height 294
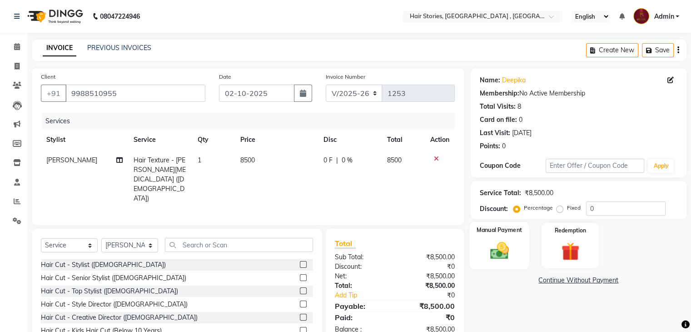
click at [495, 244] on img at bounding box center [499, 251] width 30 height 22
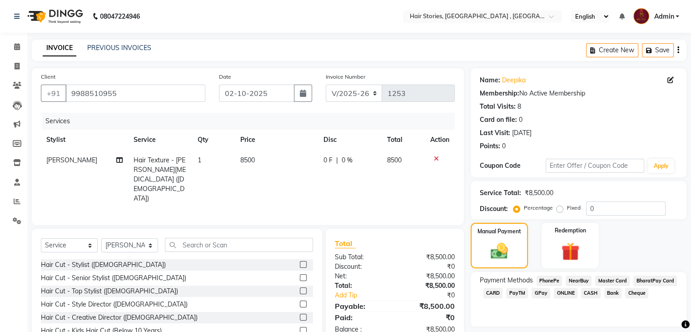
click at [544, 295] on span "GPay" at bounding box center [541, 293] width 19 height 10
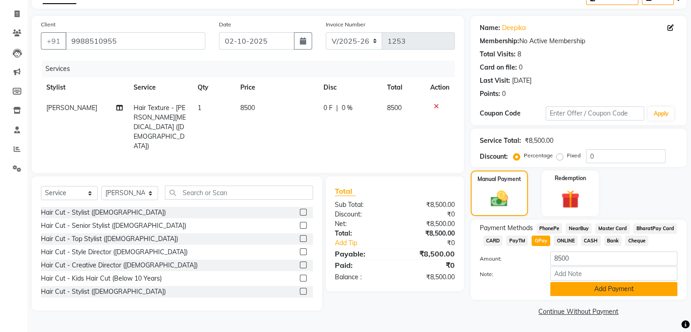
click at [596, 293] on button "Add Payment" at bounding box center [614, 289] width 127 height 14
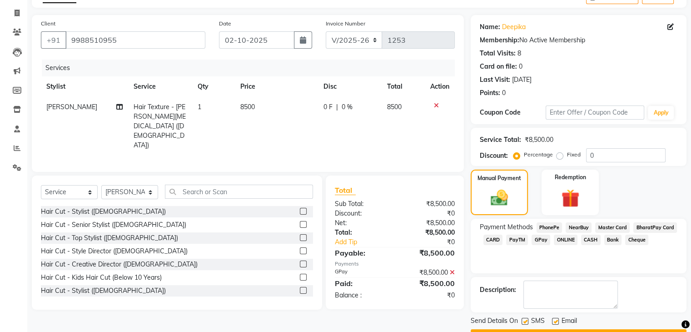
scroll to position [78, 0]
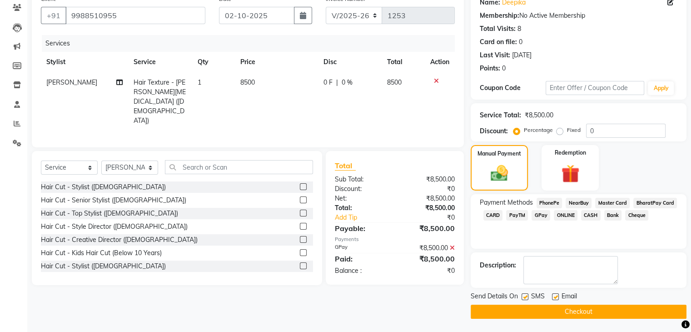
click at [553, 296] on label at bounding box center [555, 296] width 7 height 7
click at [553, 296] on input "checkbox" at bounding box center [555, 297] width 6 height 6
checkbox input "false"
click at [524, 295] on label at bounding box center [525, 296] width 7 height 7
click at [524, 295] on input "checkbox" at bounding box center [525, 297] width 6 height 6
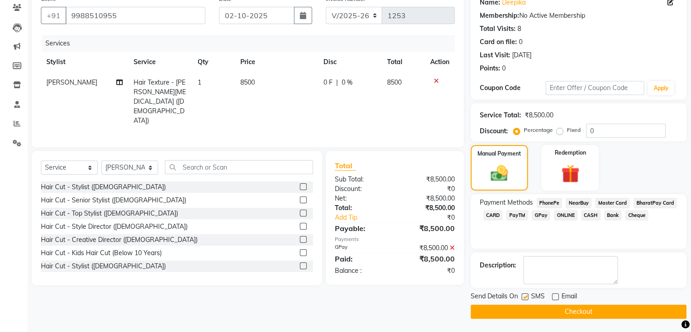
checkbox input "false"
click at [531, 316] on button "Checkout" at bounding box center [579, 312] width 216 height 14
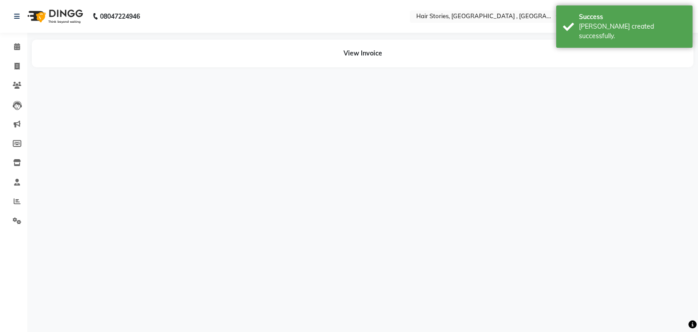
select select "7132"
select select "12002"
select select "82334"
select select "87455"
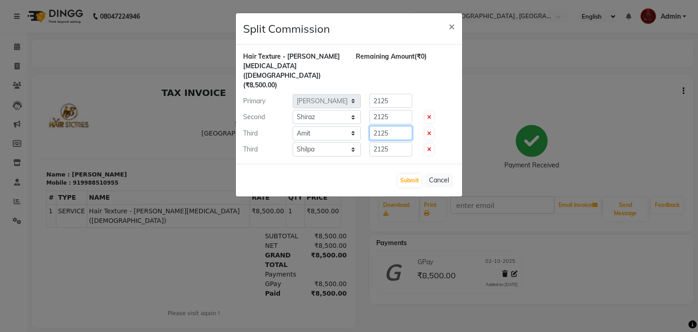
drag, startPoint x: 392, startPoint y: 119, endPoint x: 353, endPoint y: 125, distance: 39.5
click at [353, 125] on div "Hair Texture - [PERSON_NAME][MEDICAL_DATA] ([DEMOGRAPHIC_DATA]) (₹8,500.00) Rem…" at bounding box center [349, 104] width 212 height 105
type input "1000"
drag, startPoint x: 400, startPoint y: 129, endPoint x: 351, endPoint y: 135, distance: 49.9
click at [351, 142] on div "Third Select [PERSON_NAME] [PERSON_NAME] Freelancer [PERSON_NAME] Neha [PERSON_…" at bounding box center [348, 149] width 225 height 15
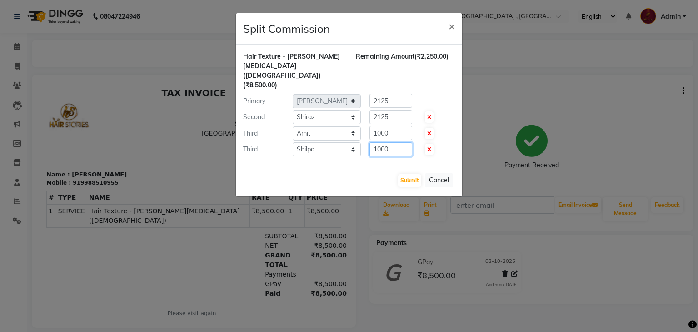
type input "1000"
click at [430, 94] on div "Primary Select [PERSON_NAME] [PERSON_NAME] Freelancer [PERSON_NAME] Neha [PERSO…" at bounding box center [348, 101] width 225 height 15
drag, startPoint x: 394, startPoint y: 83, endPoint x: 361, endPoint y: 87, distance: 33.0
click at [361, 94] on div "2125" at bounding box center [389, 101] width 56 height 14
type input "3250"
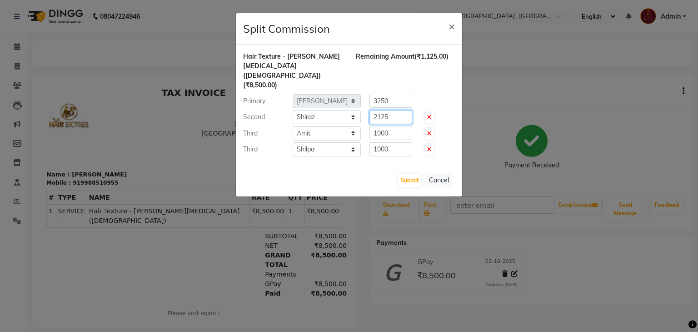
drag, startPoint x: 396, startPoint y: 97, endPoint x: 341, endPoint y: 104, distance: 54.6
click at [341, 104] on div "Hair Texture - [PERSON_NAME][MEDICAL_DATA] ([DEMOGRAPHIC_DATA]) (₹8,500.00) Rem…" at bounding box center [349, 104] width 212 height 105
type input "3250"
click at [408, 174] on button "Submit" at bounding box center [409, 180] width 23 height 13
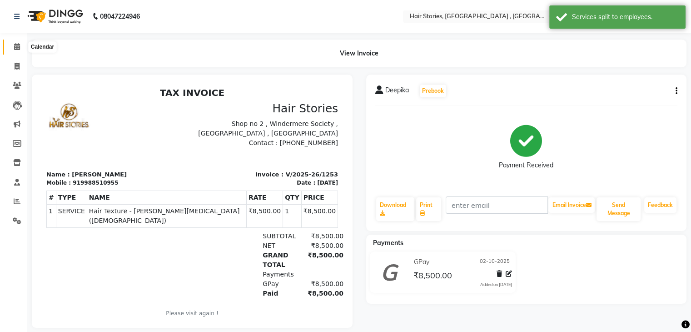
click at [20, 48] on span at bounding box center [17, 47] width 16 height 10
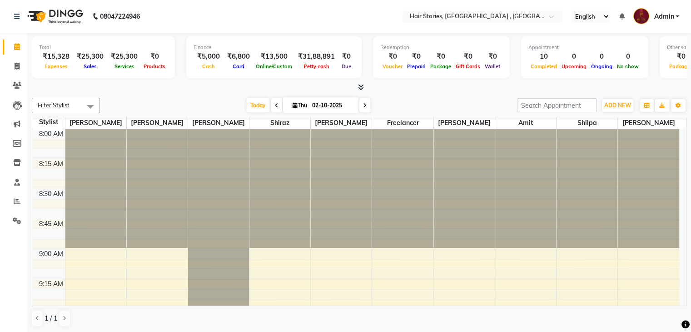
click at [364, 86] on icon at bounding box center [361, 87] width 6 height 7
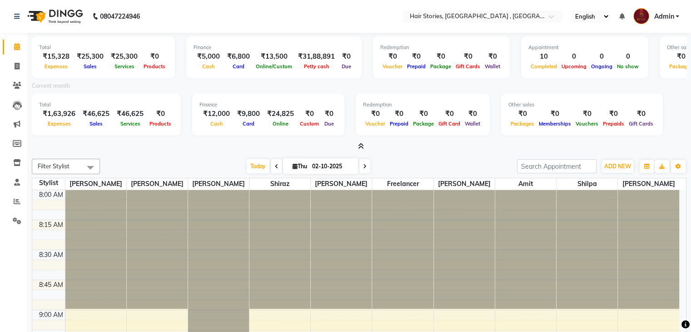
click at [360, 146] on icon at bounding box center [361, 146] width 6 height 7
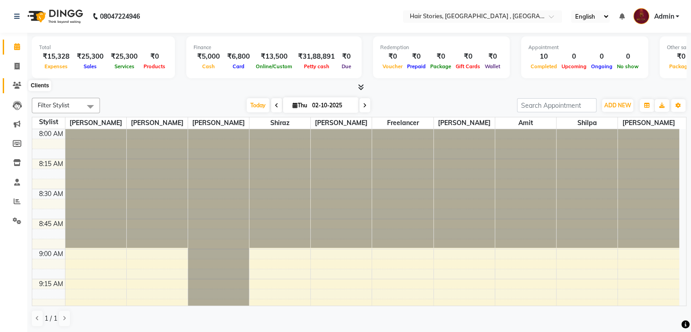
click at [17, 82] on icon at bounding box center [17, 85] width 9 height 7
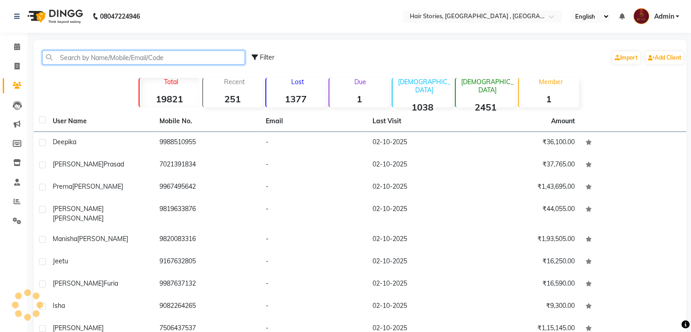
click at [105, 55] on input "text" at bounding box center [143, 57] width 203 height 14
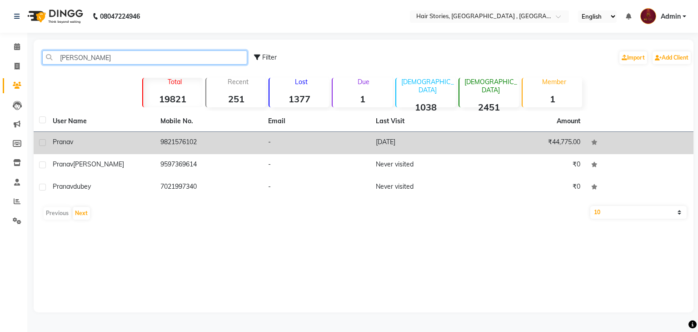
type input "[PERSON_NAME]"
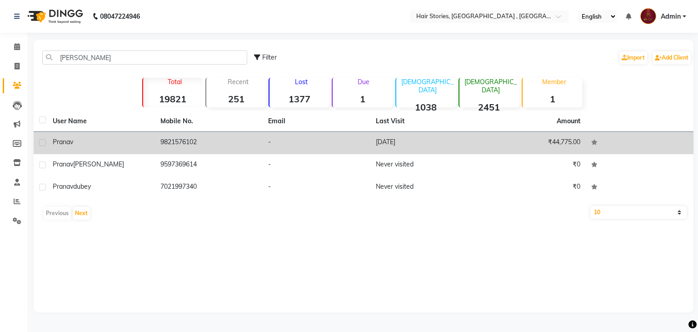
click at [116, 144] on div "Pranav" at bounding box center [101, 142] width 97 height 10
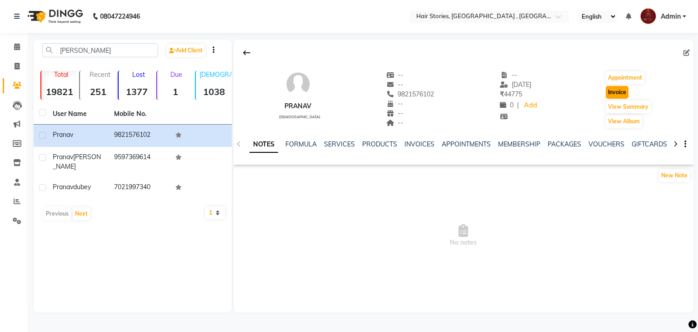
click at [611, 91] on button "Invoice" at bounding box center [617, 92] width 23 height 13
select select "service"
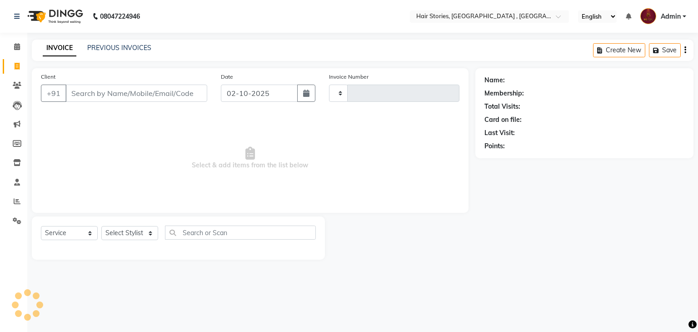
type input "1254"
select select "550"
type input "9821576102"
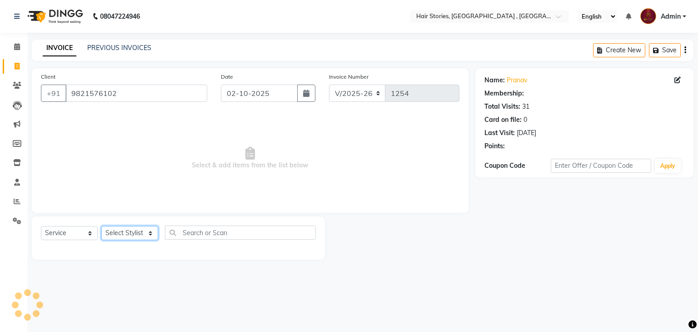
click at [140, 235] on select "Select Stylist [PERSON_NAME] [PERSON_NAME] Freelancer [PERSON_NAME] Neha [PERSO…" at bounding box center [129, 233] width 57 height 14
select select "12002"
click at [101, 226] on select "Select Stylist [PERSON_NAME] [PERSON_NAME] Freelancer [PERSON_NAME] Neha [PERSO…" at bounding box center [129, 233] width 57 height 14
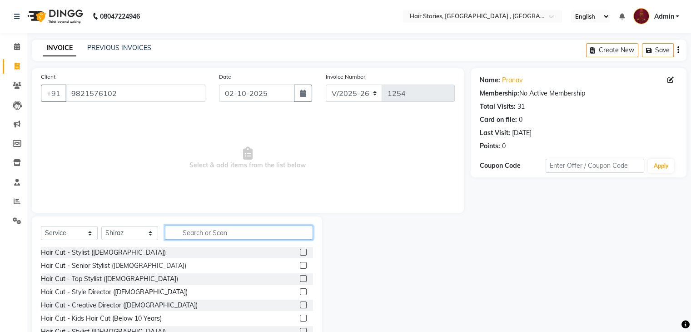
click at [196, 234] on input "text" at bounding box center [239, 232] width 148 height 14
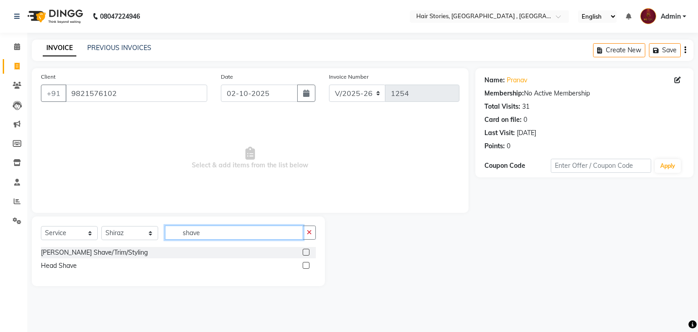
type input "shave"
click at [303, 254] on label at bounding box center [306, 252] width 7 height 7
click at [303, 254] on input "checkbox" at bounding box center [306, 253] width 6 height 6
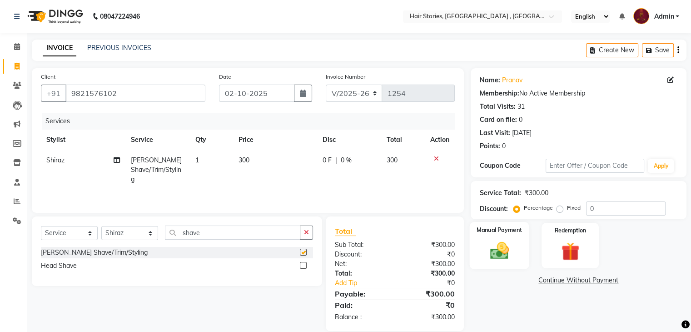
checkbox input "false"
click at [515, 254] on img at bounding box center [499, 251] width 30 height 22
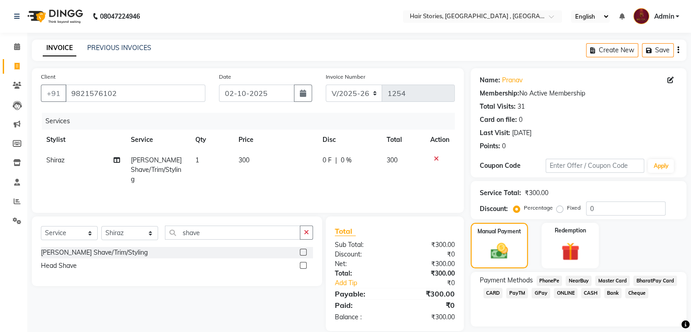
scroll to position [26, 0]
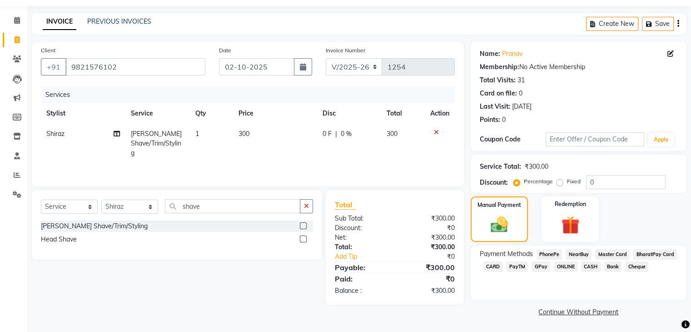
click at [536, 271] on span "GPay" at bounding box center [541, 266] width 19 height 10
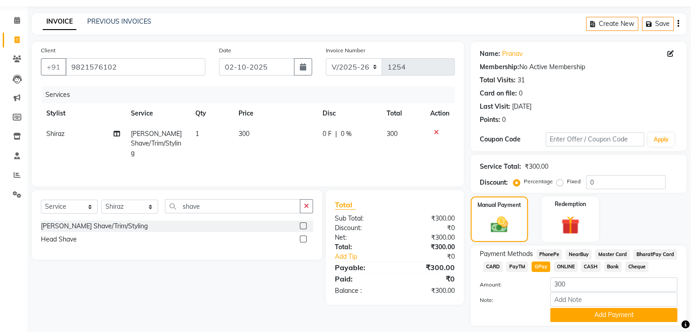
scroll to position [53, 0]
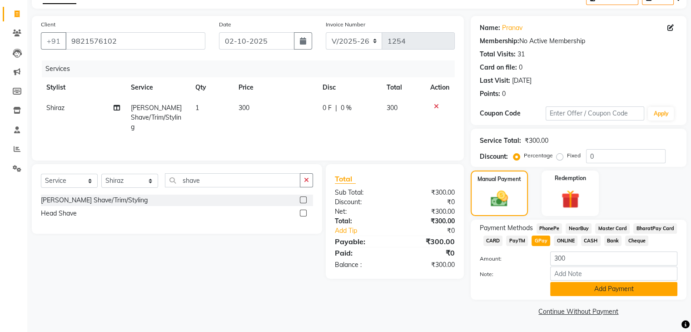
click at [620, 295] on button "Add Payment" at bounding box center [614, 289] width 127 height 14
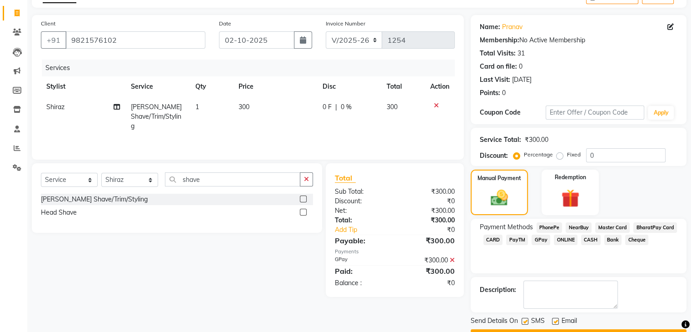
scroll to position [78, 0]
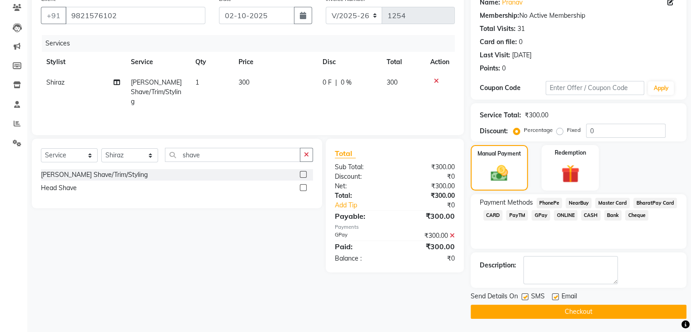
click at [553, 295] on label at bounding box center [555, 296] width 7 height 7
click at [553, 295] on input "checkbox" at bounding box center [555, 297] width 6 height 6
checkbox input "false"
click at [525, 294] on label at bounding box center [525, 296] width 7 height 7
click at [525, 294] on input "checkbox" at bounding box center [525, 297] width 6 height 6
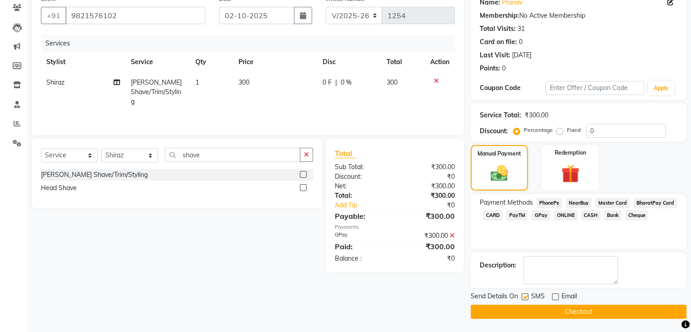
checkbox input "false"
click at [536, 313] on button "Checkout" at bounding box center [579, 312] width 216 height 14
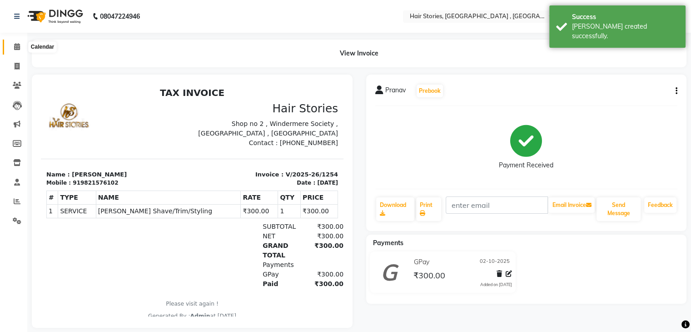
click at [17, 47] on icon at bounding box center [17, 46] width 6 height 7
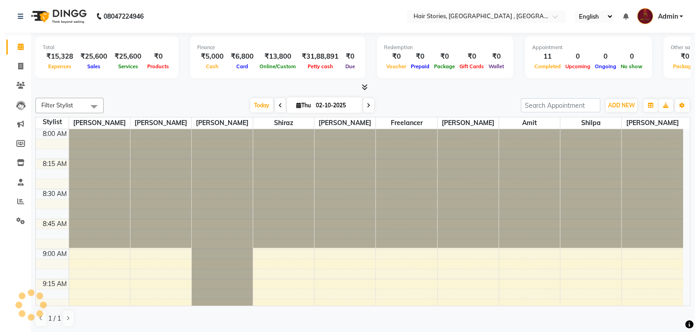
scroll to position [1309, 0]
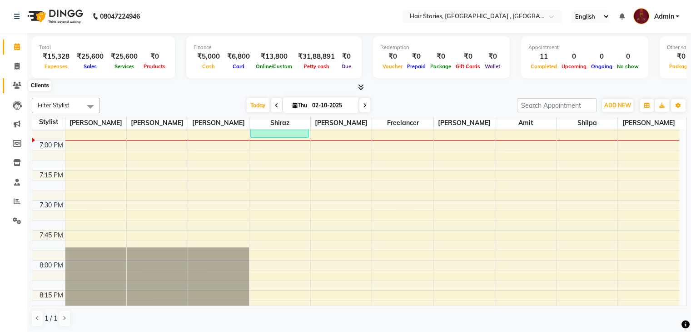
click at [17, 88] on icon at bounding box center [17, 85] width 9 height 7
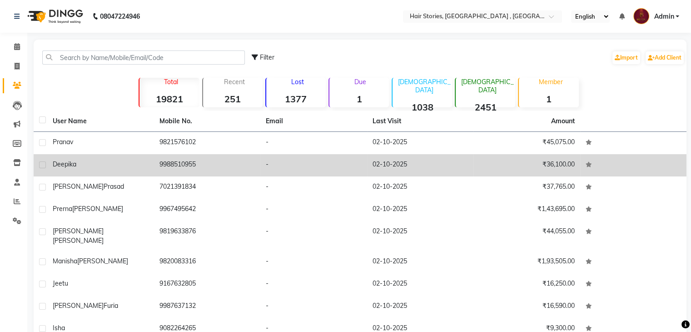
click at [94, 174] on td "Deepika" at bounding box center [100, 165] width 107 height 22
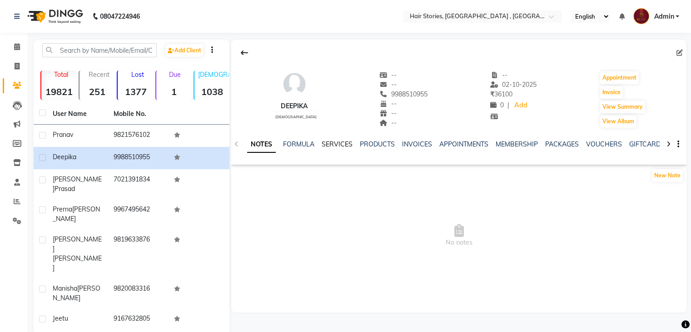
click at [342, 147] on link "SERVICES" at bounding box center [337, 144] width 31 height 8
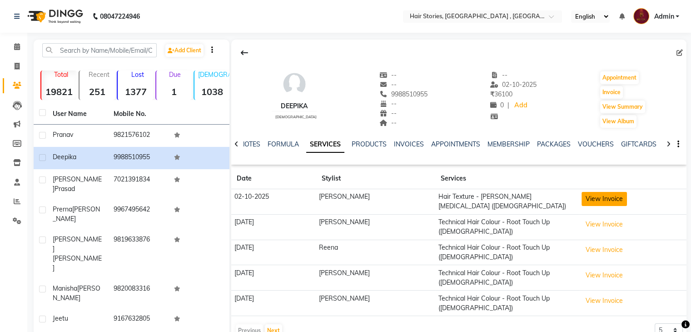
click at [587, 193] on button "View Invoice" at bounding box center [604, 199] width 45 height 14
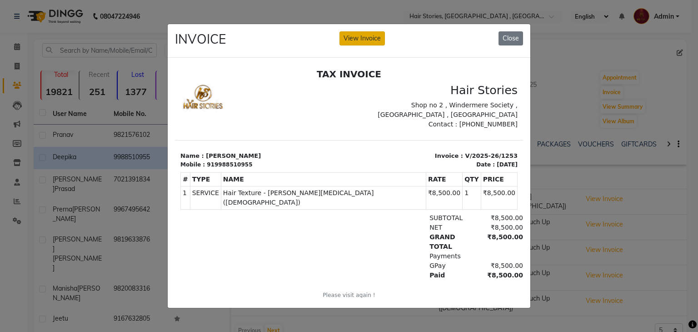
click at [356, 36] on button "View Invoice" at bounding box center [362, 38] width 45 height 14
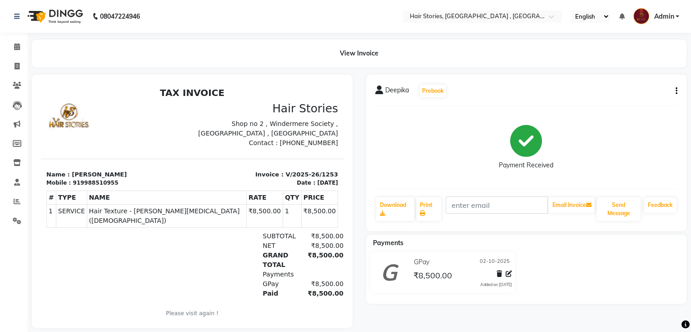
click at [677, 91] on icon "button" at bounding box center [677, 91] width 2 height 0
click at [650, 83] on div "Split Service Amount" at bounding box center [631, 79] width 62 height 11
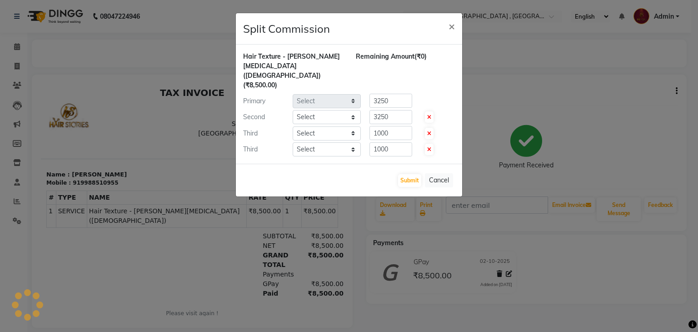
select select "7132"
select select "12002"
select select "82334"
select select "87455"
drag, startPoint x: 411, startPoint y: 117, endPoint x: 361, endPoint y: 120, distance: 49.2
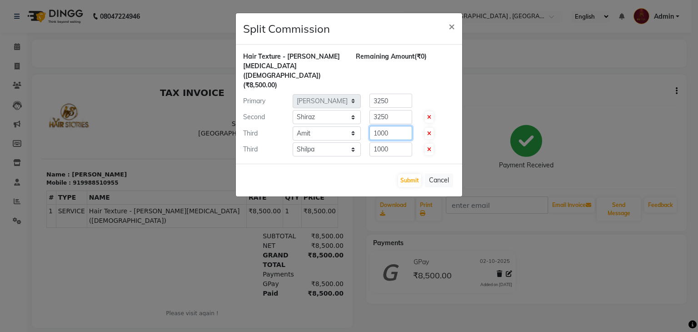
click at [361, 126] on div "1000" at bounding box center [389, 133] width 56 height 14
type input "1500"
drag, startPoint x: 391, startPoint y: 128, endPoint x: 347, endPoint y: 135, distance: 44.6
click at [347, 142] on div "Third Select [PERSON_NAME] [PERSON_NAME] Freelancer [PERSON_NAME] Neha [PERSON_…" at bounding box center [348, 149] width 225 height 15
type input "1500"
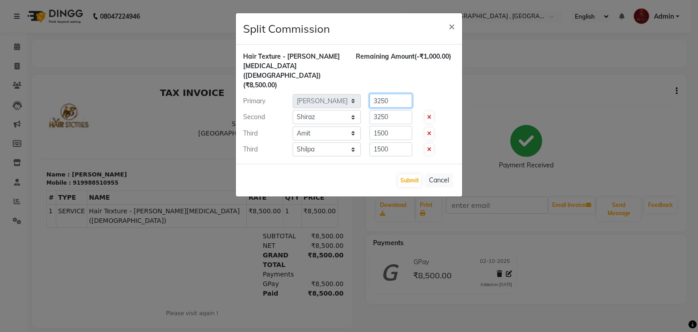
click at [347, 94] on div "Primary Select [PERSON_NAME] [PERSON_NAME] Freelancer [PERSON_NAME] Neha [PERSO…" at bounding box center [348, 101] width 225 height 15
type input "2750"
drag, startPoint x: 388, startPoint y: 97, endPoint x: 367, endPoint y: 103, distance: 21.7
click at [367, 110] on div "3250" at bounding box center [389, 117] width 56 height 14
type input "2750"
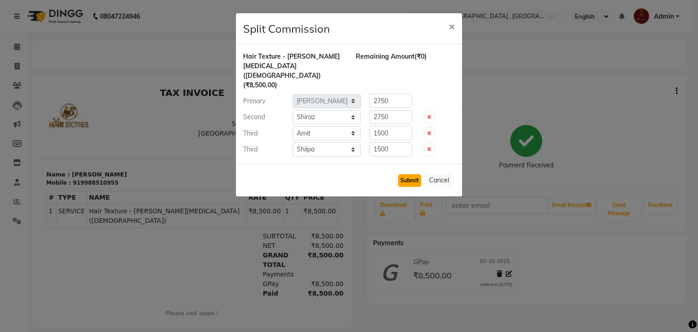
click at [412, 174] on button "Submit" at bounding box center [409, 180] width 23 height 13
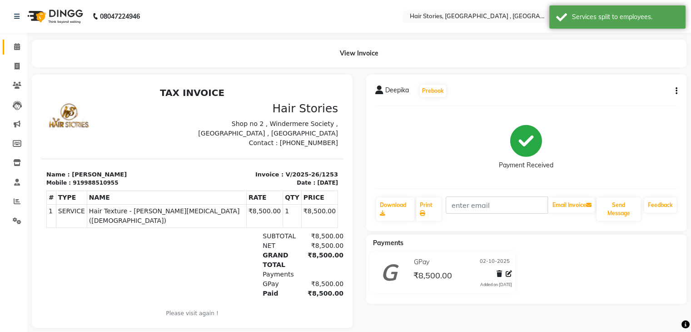
click at [8, 47] on link "Calendar" at bounding box center [14, 47] width 22 height 15
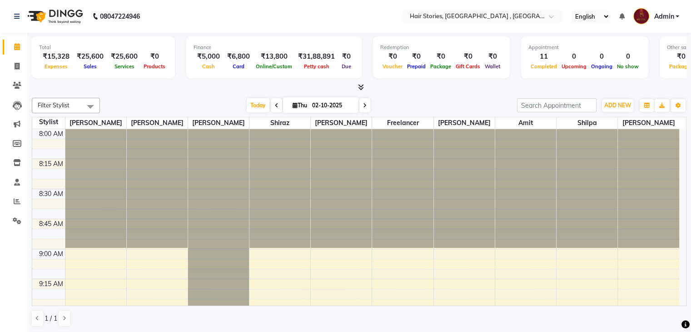
click at [356, 83] on span at bounding box center [360, 88] width 10 height 10
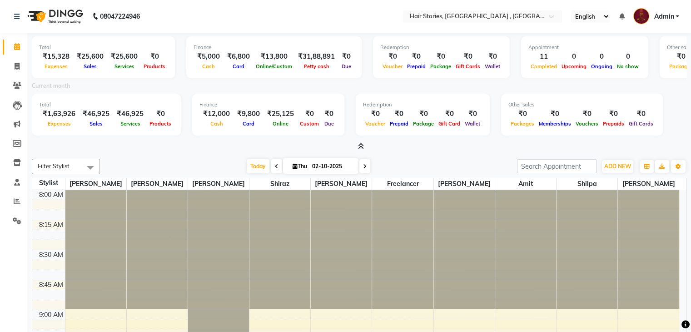
click at [363, 146] on icon at bounding box center [361, 146] width 6 height 7
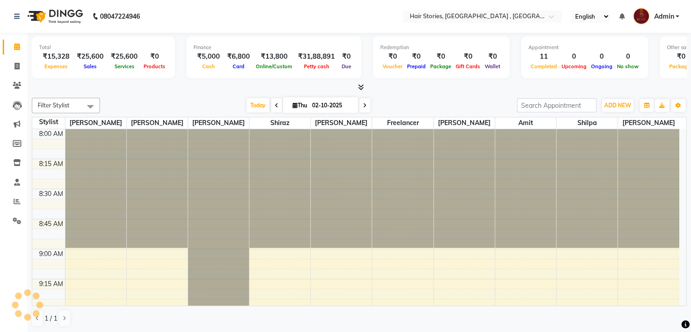
click at [357, 89] on span at bounding box center [360, 88] width 10 height 10
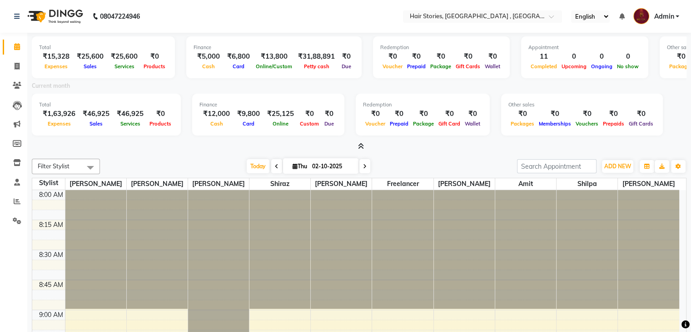
click at [361, 145] on icon at bounding box center [361, 146] width 6 height 7
